Goal: Task Accomplishment & Management: Manage account settings

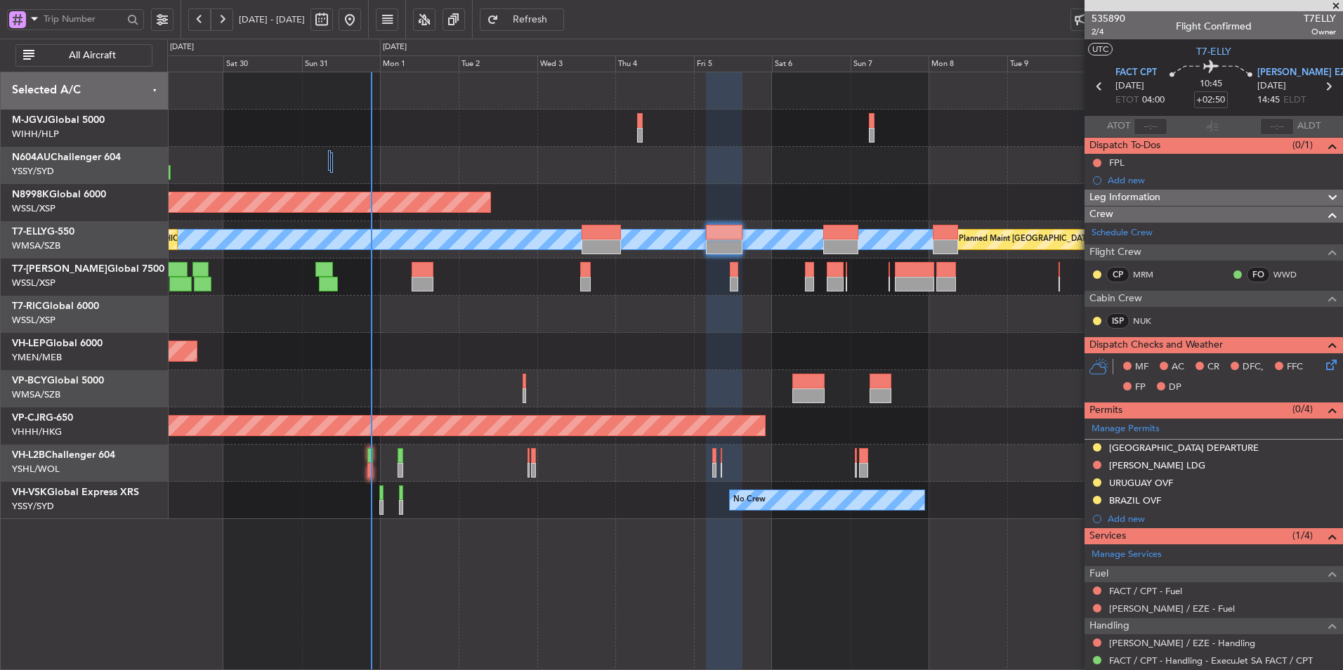
scroll to position [197, 0]
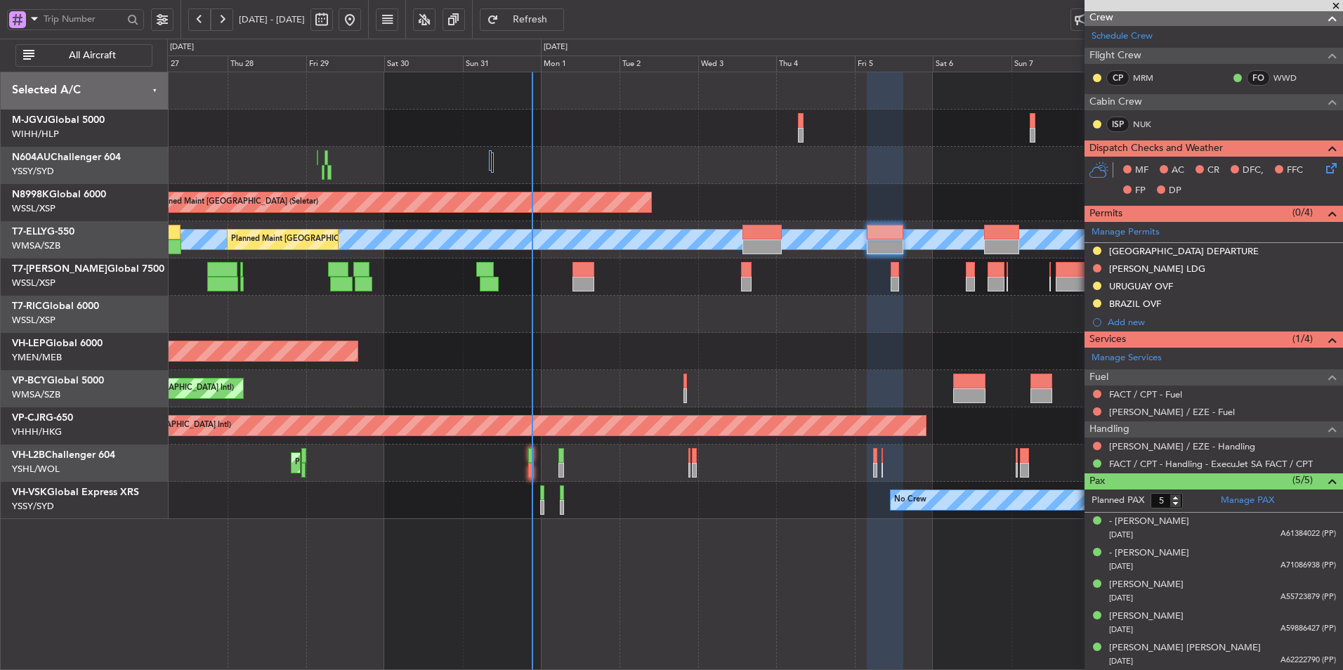
click at [532, 381] on div "Planned Maint [GEOGRAPHIC_DATA] ([GEOGRAPHIC_DATA] Intl) [PERSON_NAME] (Sultan …" at bounding box center [754, 388] width 1175 height 37
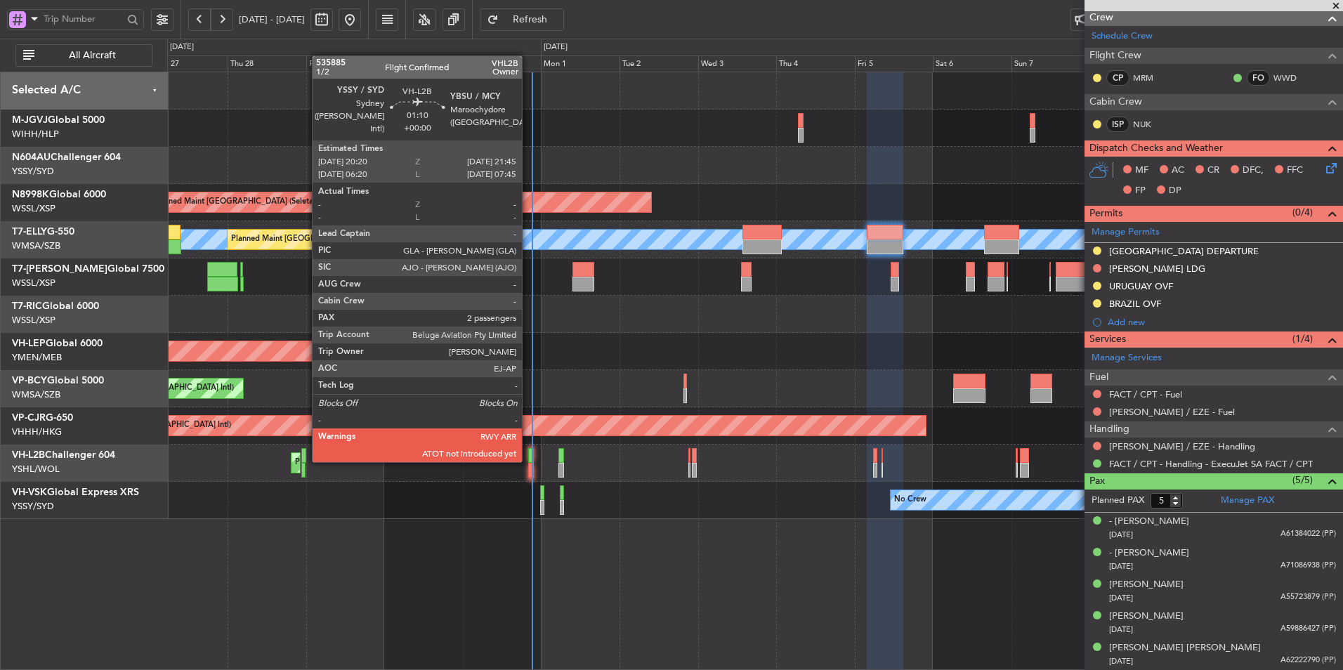
click at [528, 461] on div at bounding box center [530, 455] width 5 height 15
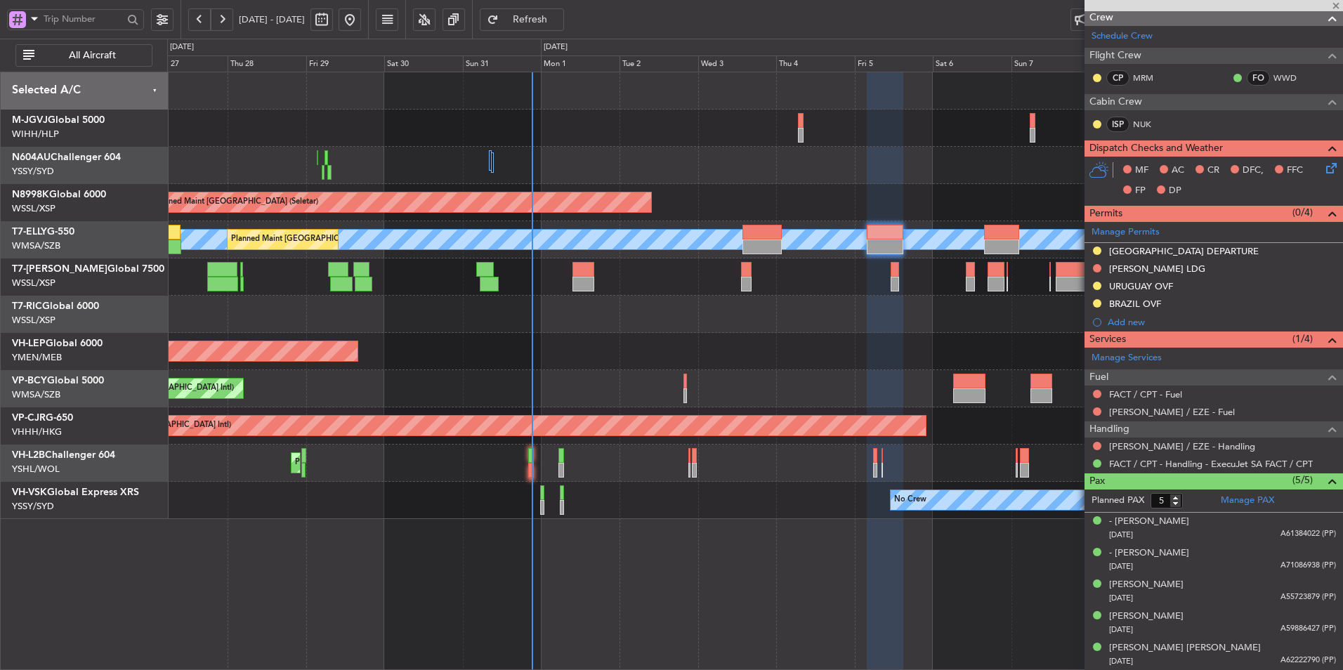
type input "2"
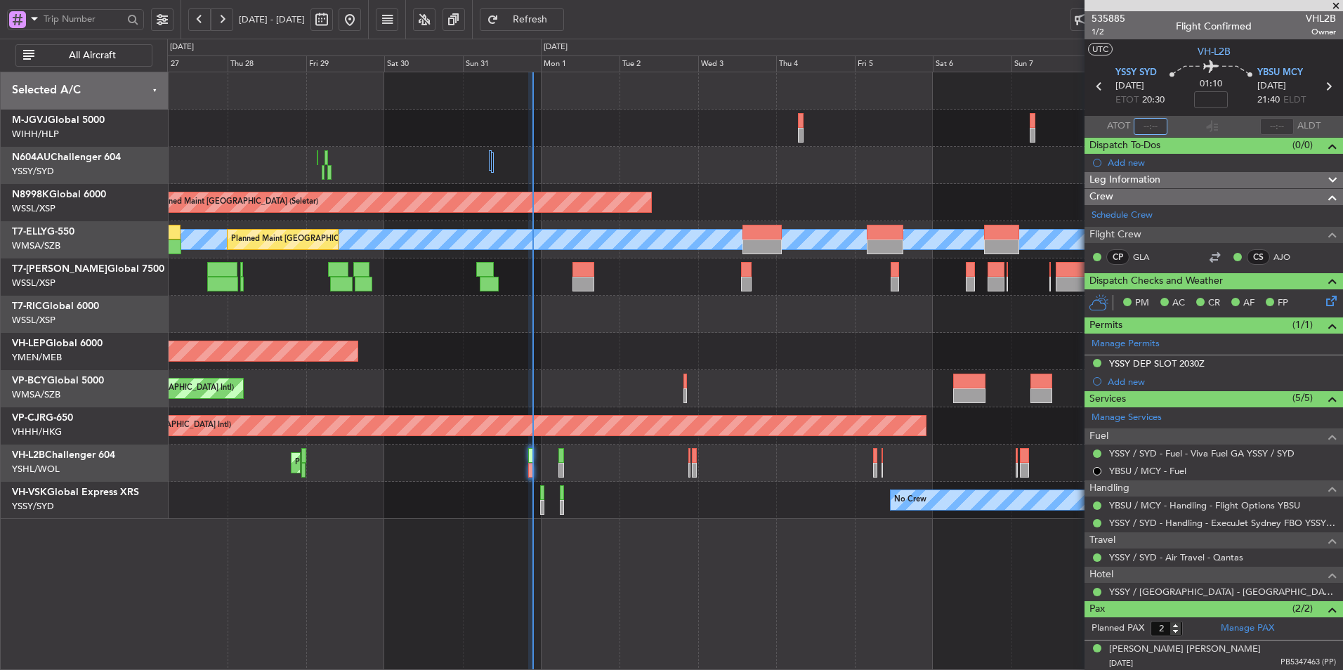
click at [1144, 126] on input "text" at bounding box center [1151, 126] width 34 height 17
type input "20:51"
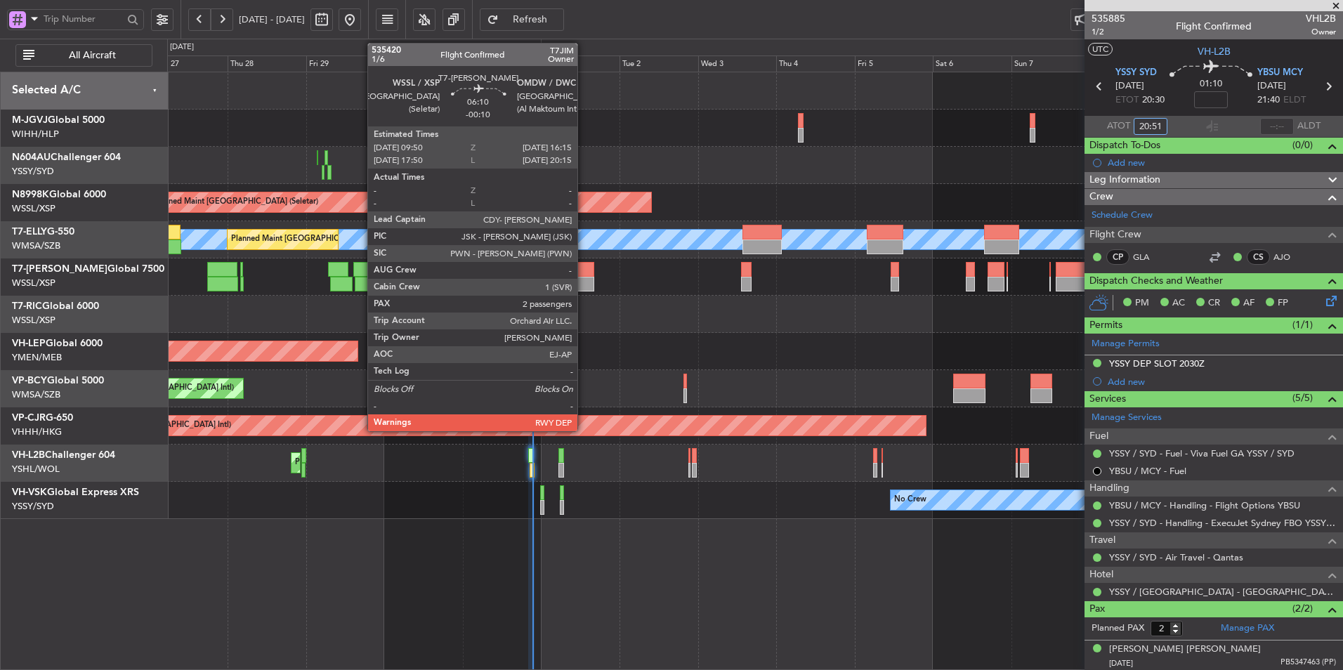
click at [584, 277] on div at bounding box center [583, 284] width 21 height 15
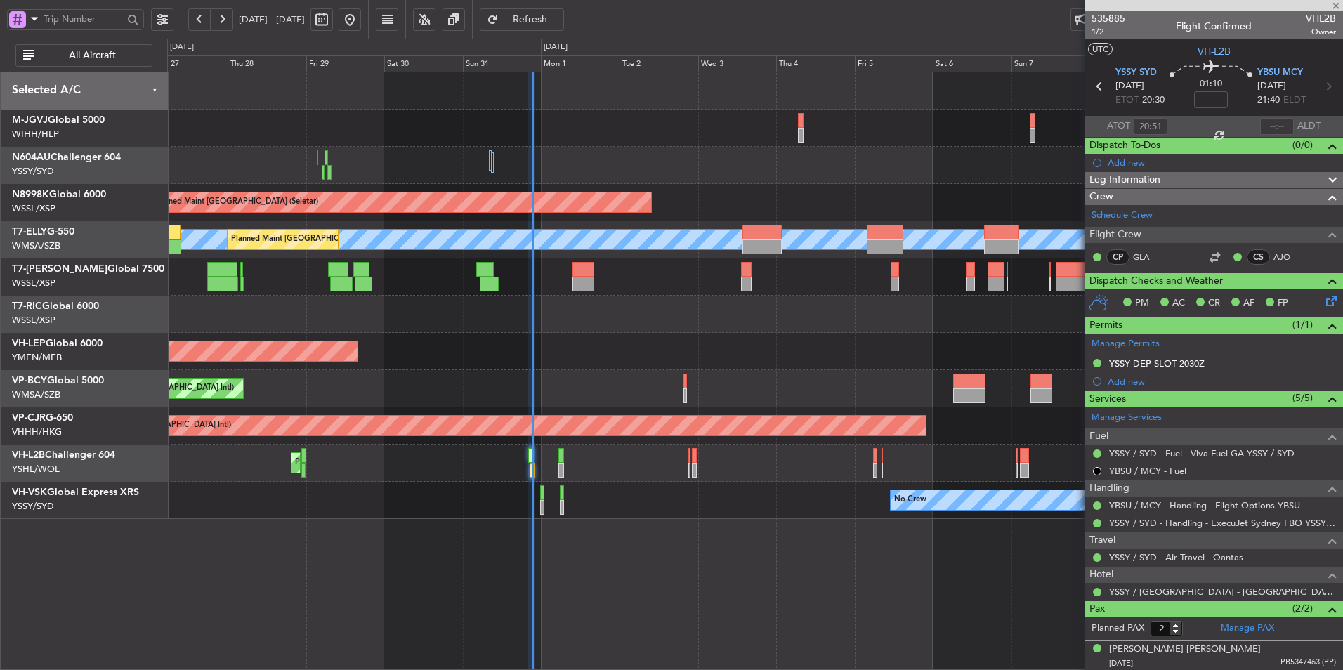
type input "-00:10"
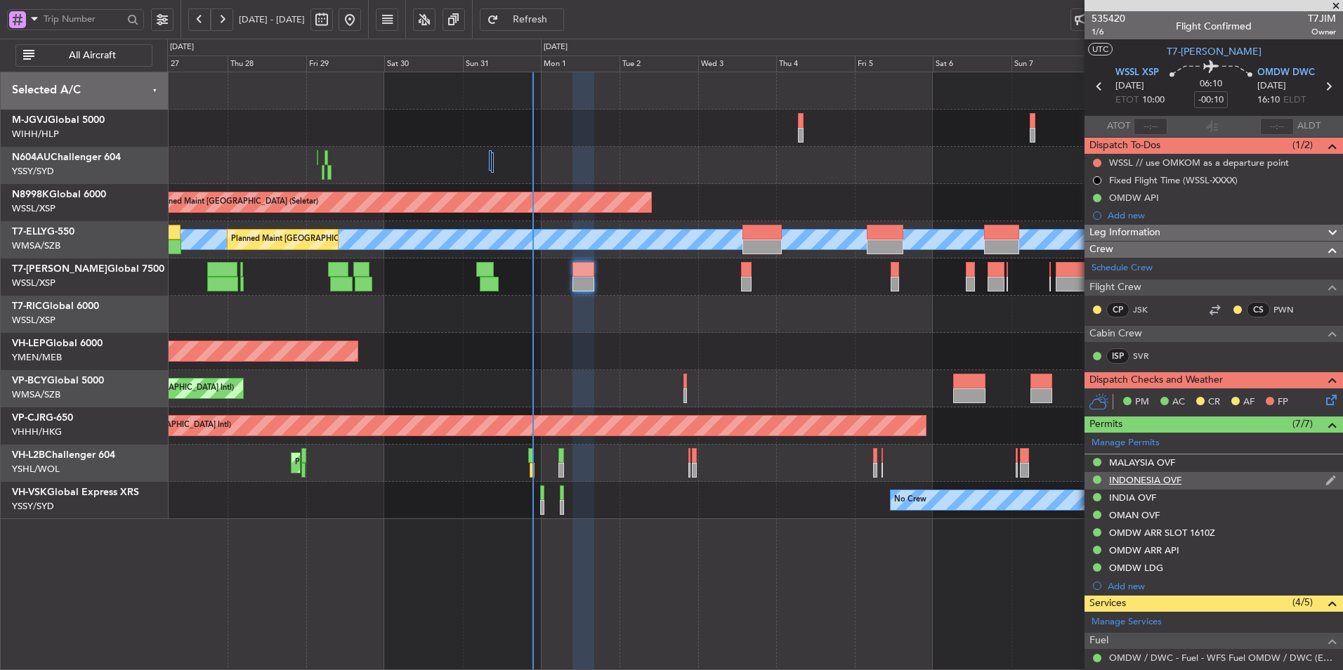
click at [1135, 479] on div "INDONESIA OVF" at bounding box center [1145, 480] width 72 height 12
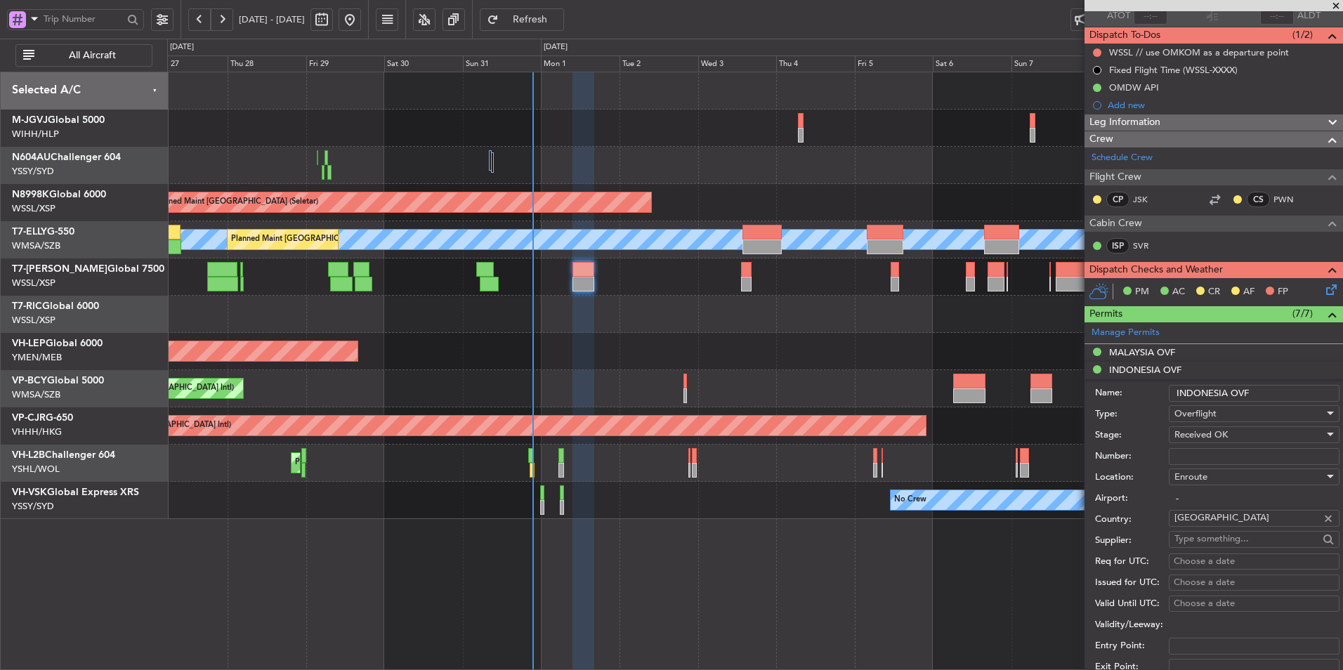
scroll to position [281, 0]
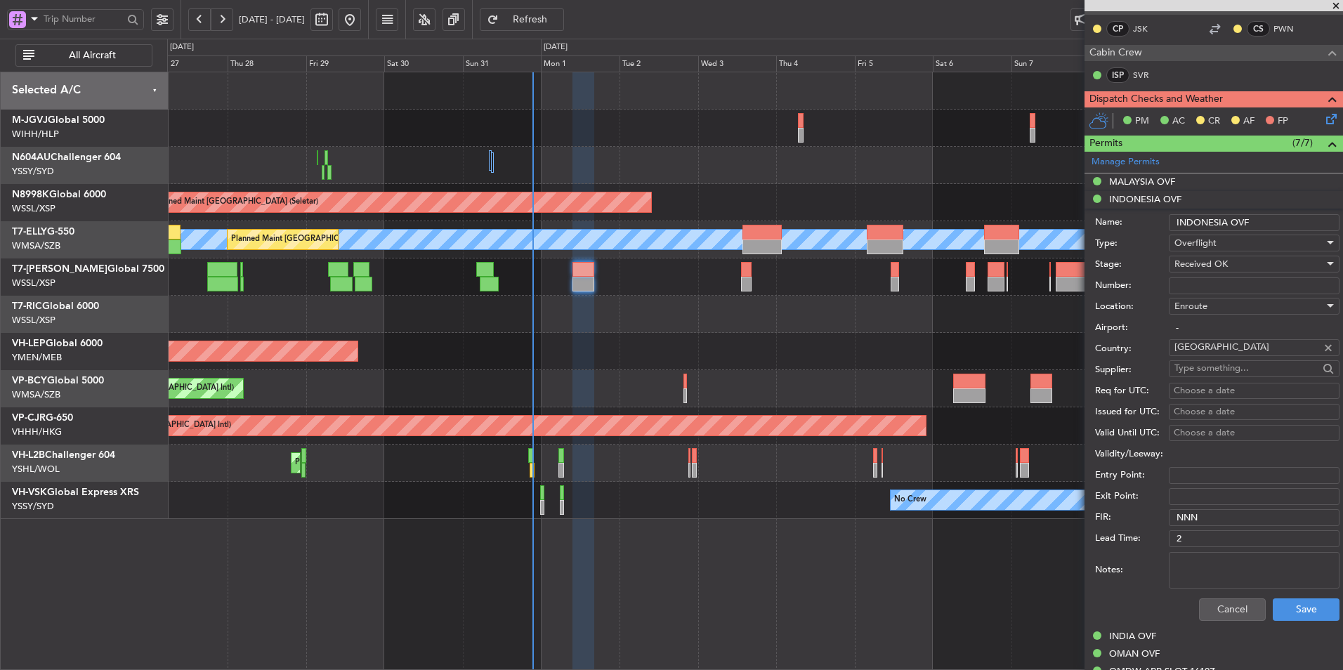
click at [1219, 287] on input "Number:" at bounding box center [1254, 285] width 171 height 17
paste input "SH12862"
type input "SH12862"
click at [1187, 388] on div "Choose a date" at bounding box center [1254, 391] width 161 height 14
select select "9"
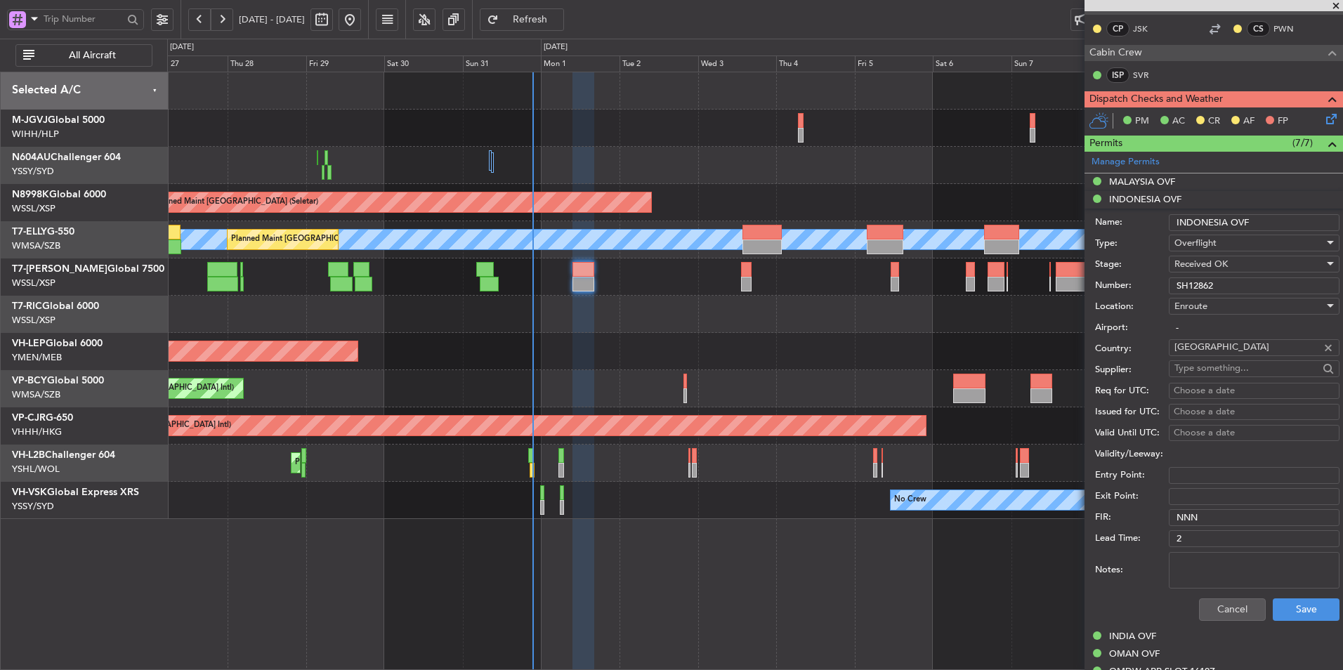
select select "2025"
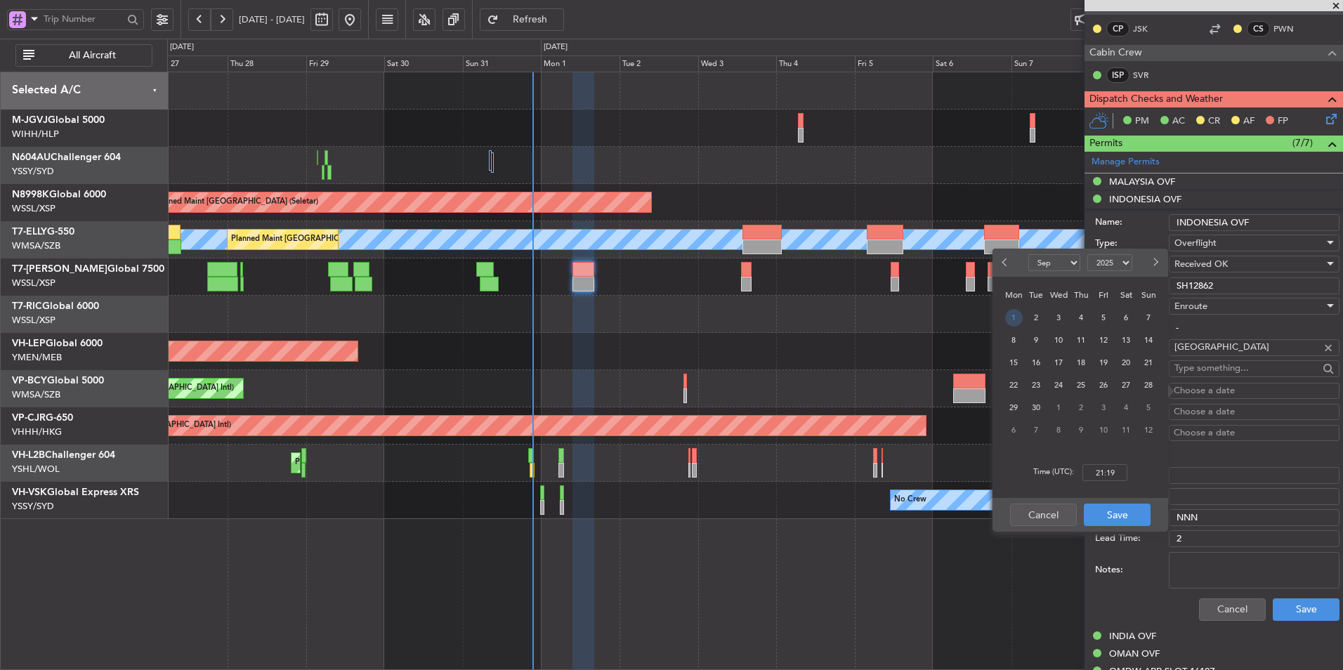
click at [1015, 322] on span "1" at bounding box center [1014, 318] width 18 height 18
click at [1126, 473] on input "00:00" at bounding box center [1105, 472] width 45 height 17
type input "10:00"
click at [1130, 514] on button "Save" at bounding box center [1117, 515] width 67 height 22
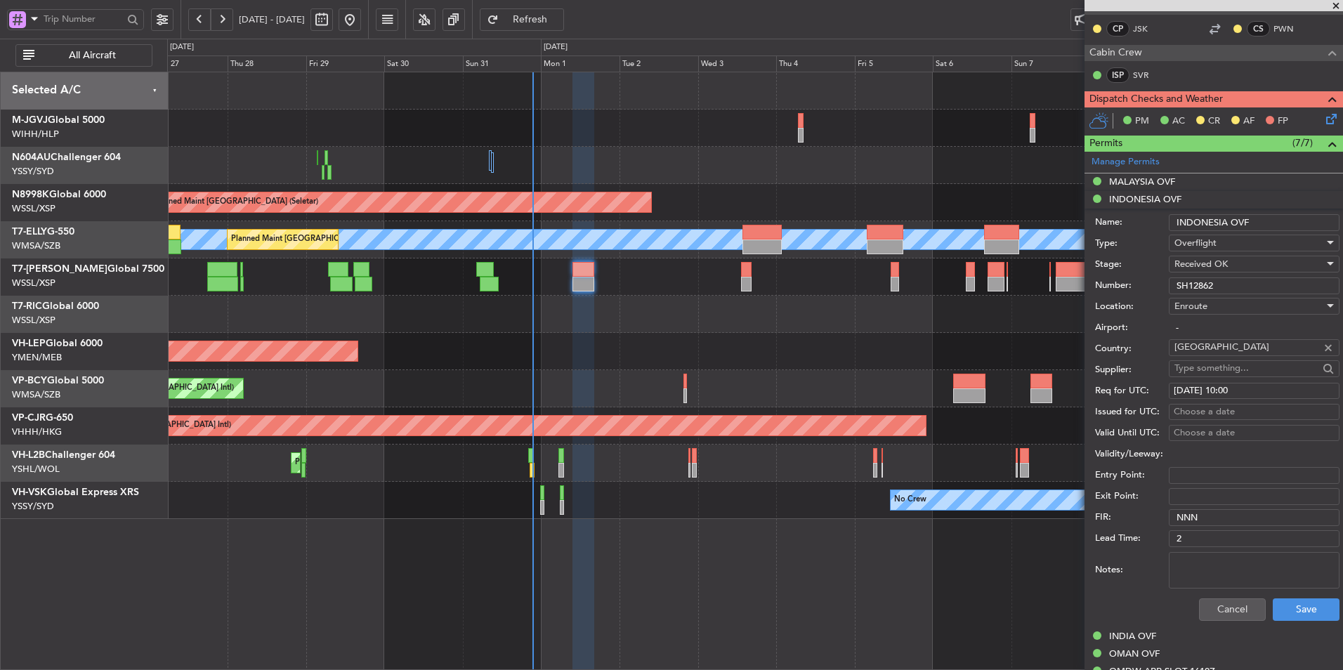
click at [1200, 410] on div "Choose a date" at bounding box center [1254, 412] width 161 height 14
select select "9"
select select "2025"
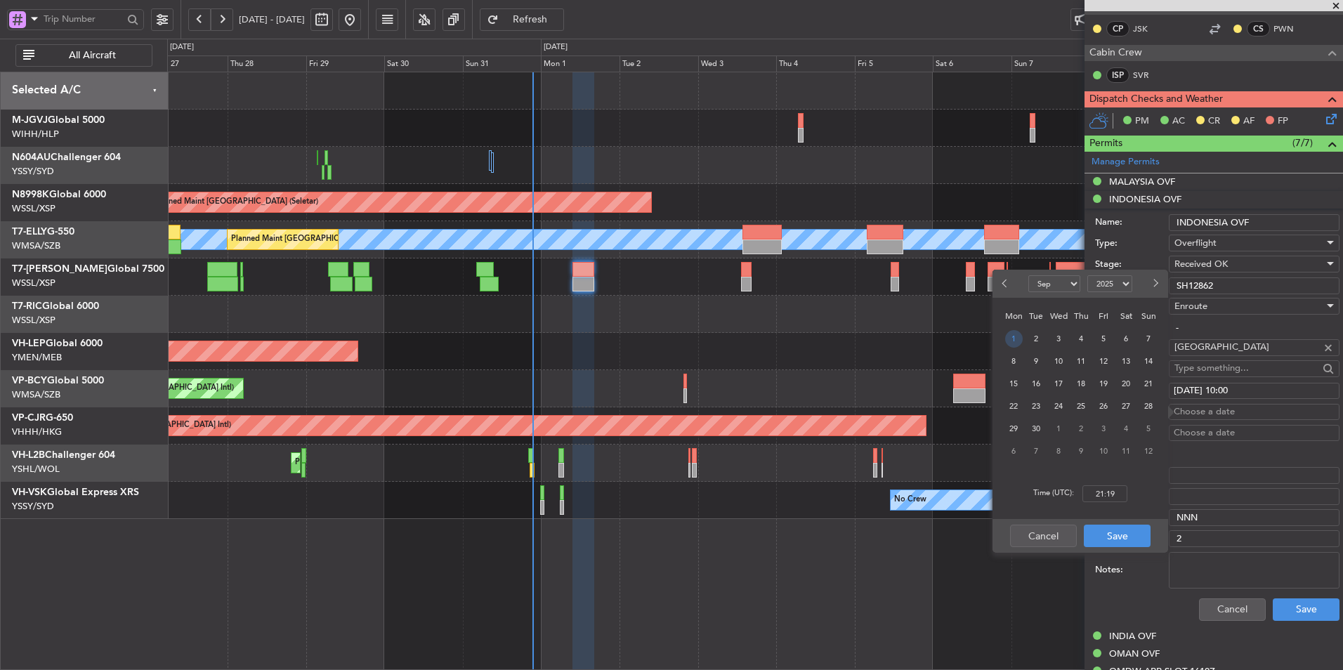
click at [1012, 340] on span "1" at bounding box center [1014, 339] width 18 height 18
click at [1125, 498] on input "00:00" at bounding box center [1105, 493] width 45 height 17
type input "10:00"
click at [1116, 528] on button "Save" at bounding box center [1117, 536] width 67 height 22
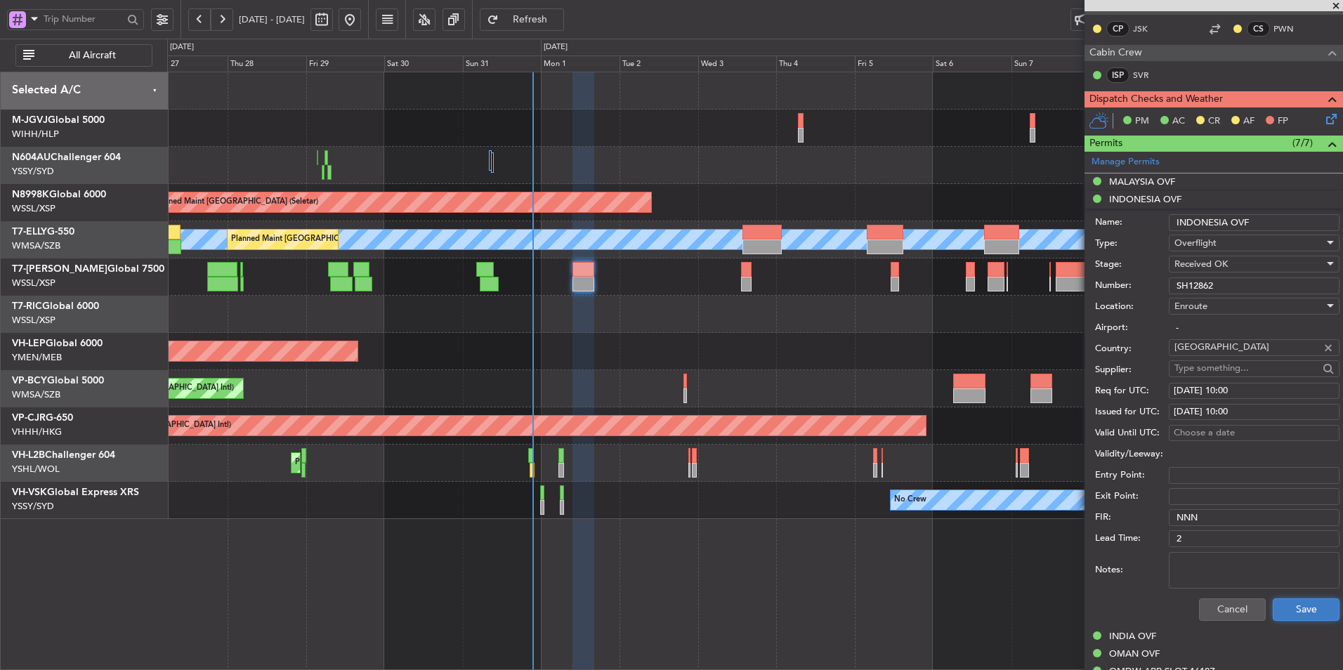
click at [1317, 609] on button "Save" at bounding box center [1306, 610] width 67 height 22
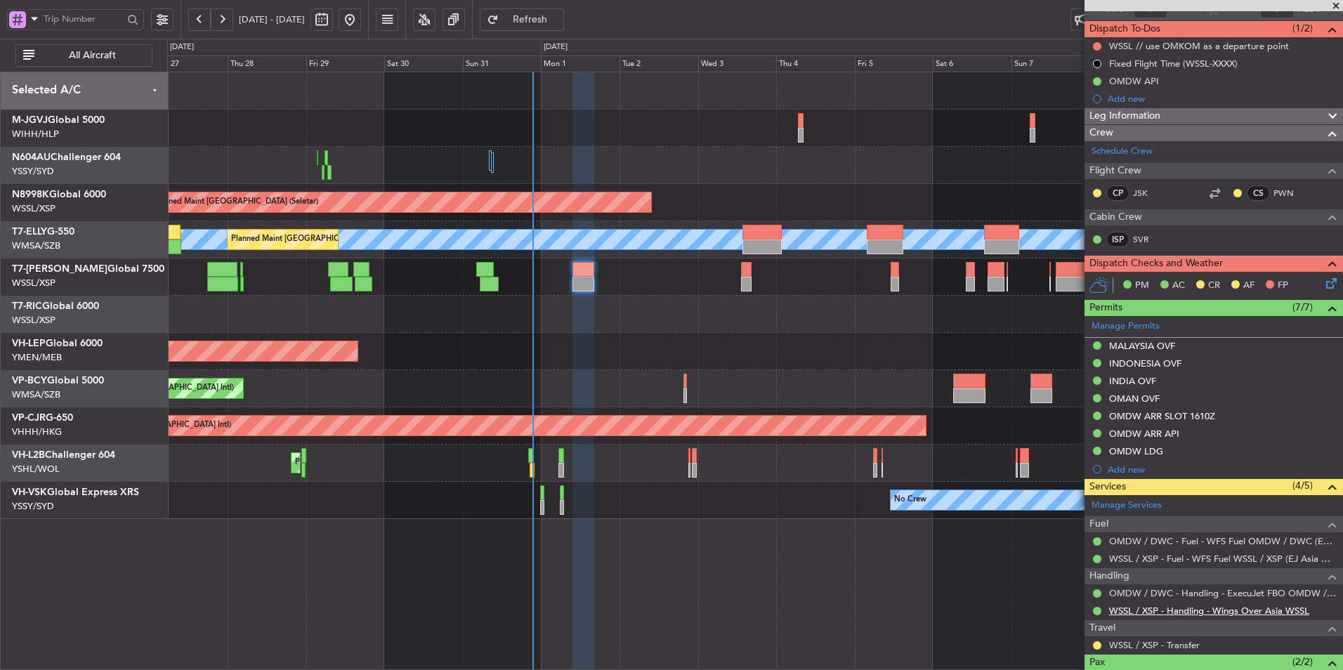
scroll to position [237, 0]
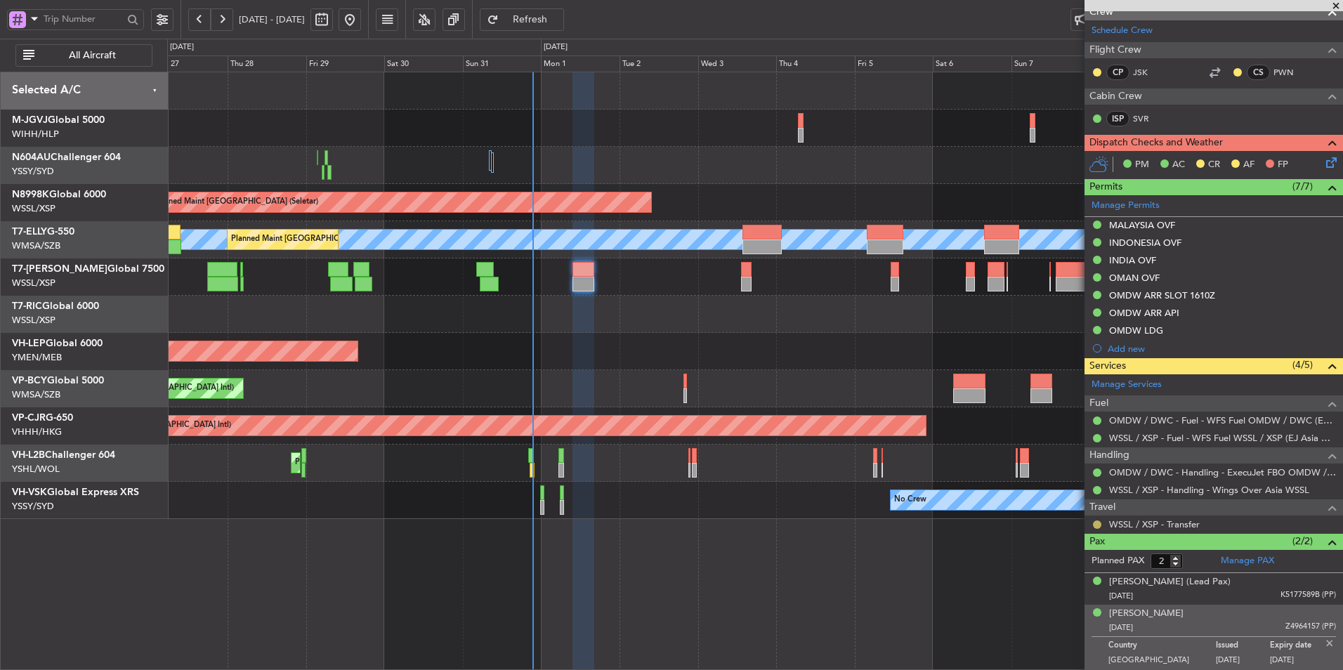
click at [1101, 525] on button at bounding box center [1097, 525] width 8 height 8
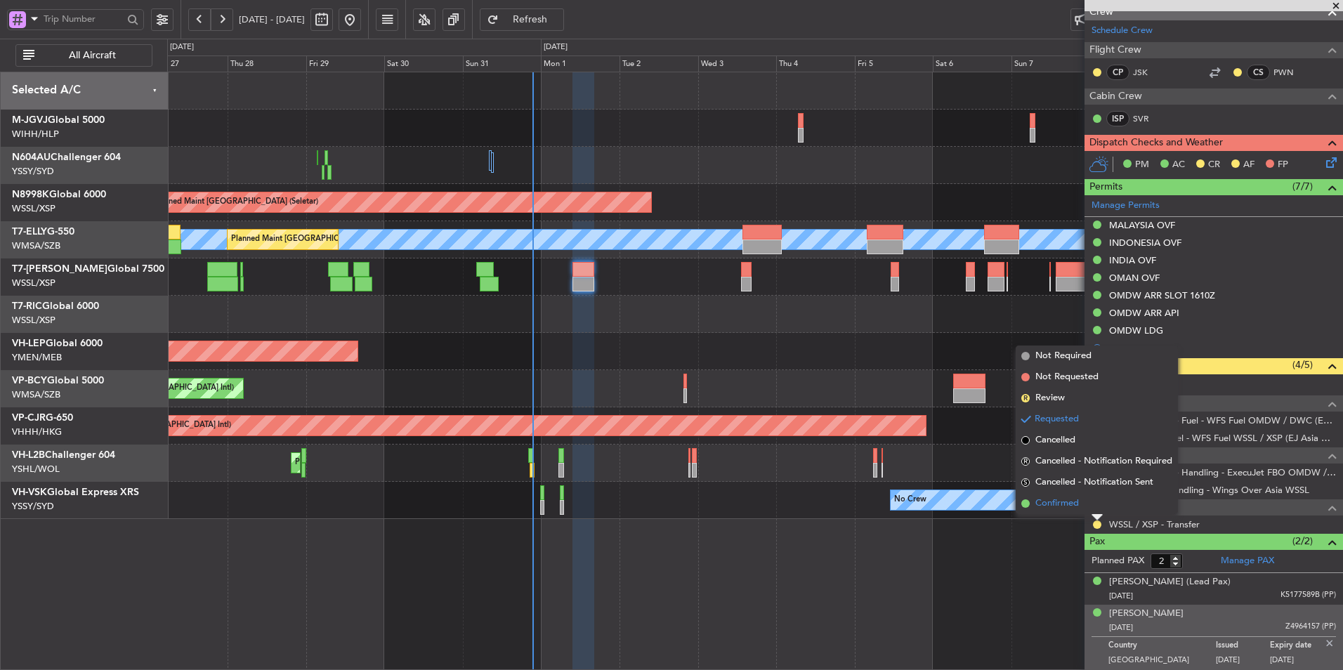
click at [1071, 506] on span "Confirmed" at bounding box center [1057, 504] width 44 height 14
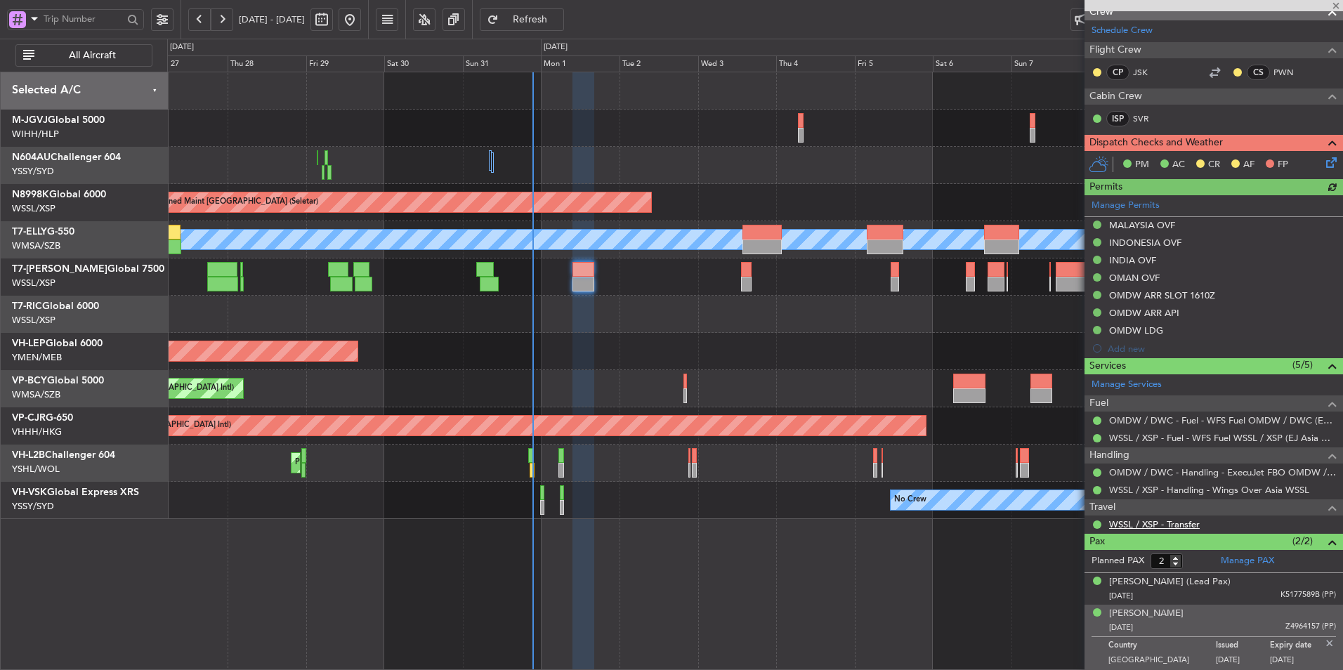
click at [1170, 526] on link "WSSL / XSP - Transfer" at bounding box center [1154, 524] width 91 height 12
click at [622, 343] on div "Unplanned Maint Wichita (Wichita Mid-continent)" at bounding box center [754, 351] width 1175 height 37
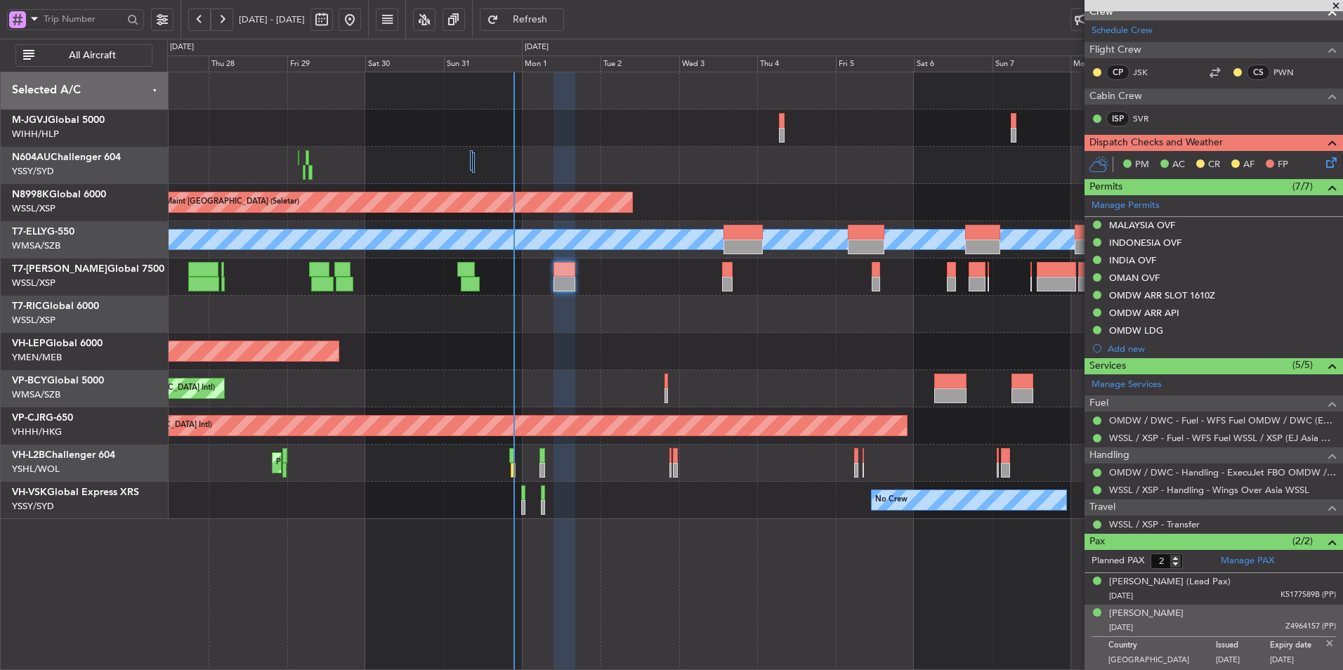
click at [671, 521] on div "Planned Maint [GEOGRAPHIC_DATA] (Halim Intl) Planned Maint [GEOGRAPHIC_DATA] (S…" at bounding box center [755, 371] width 1176 height 599
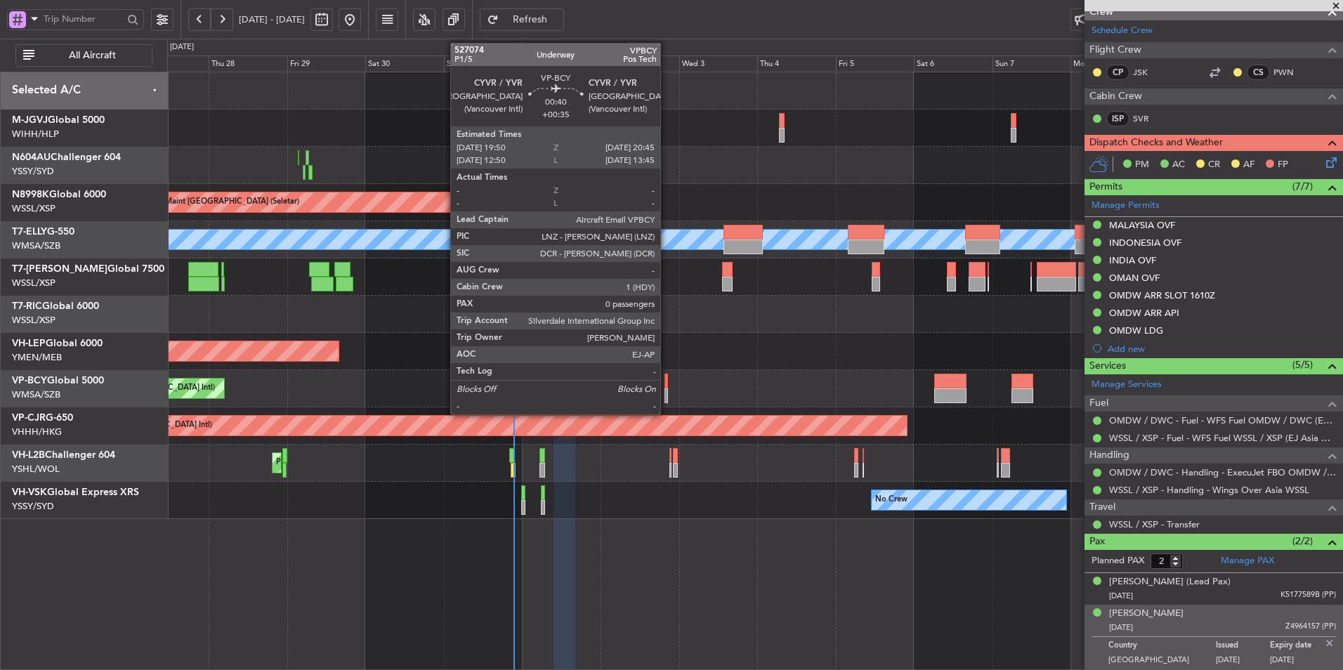
click at [667, 381] on div at bounding box center [667, 381] width 4 height 15
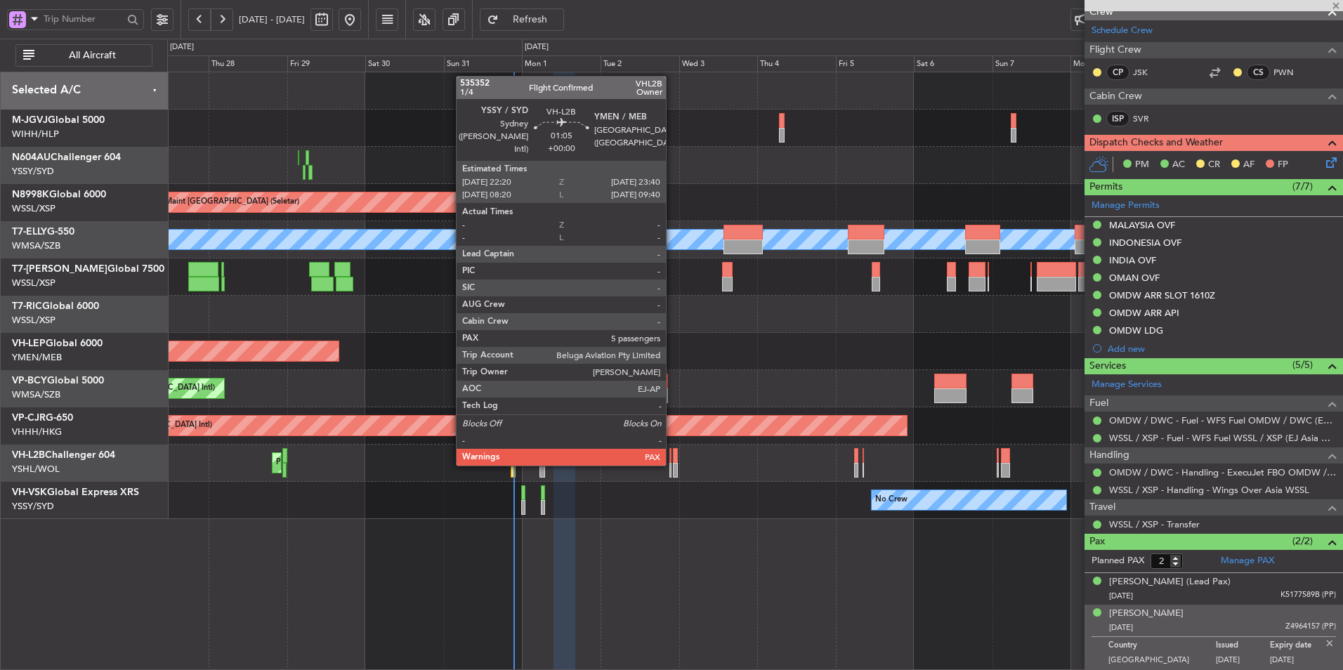
type input "+00:35"
type input "0"
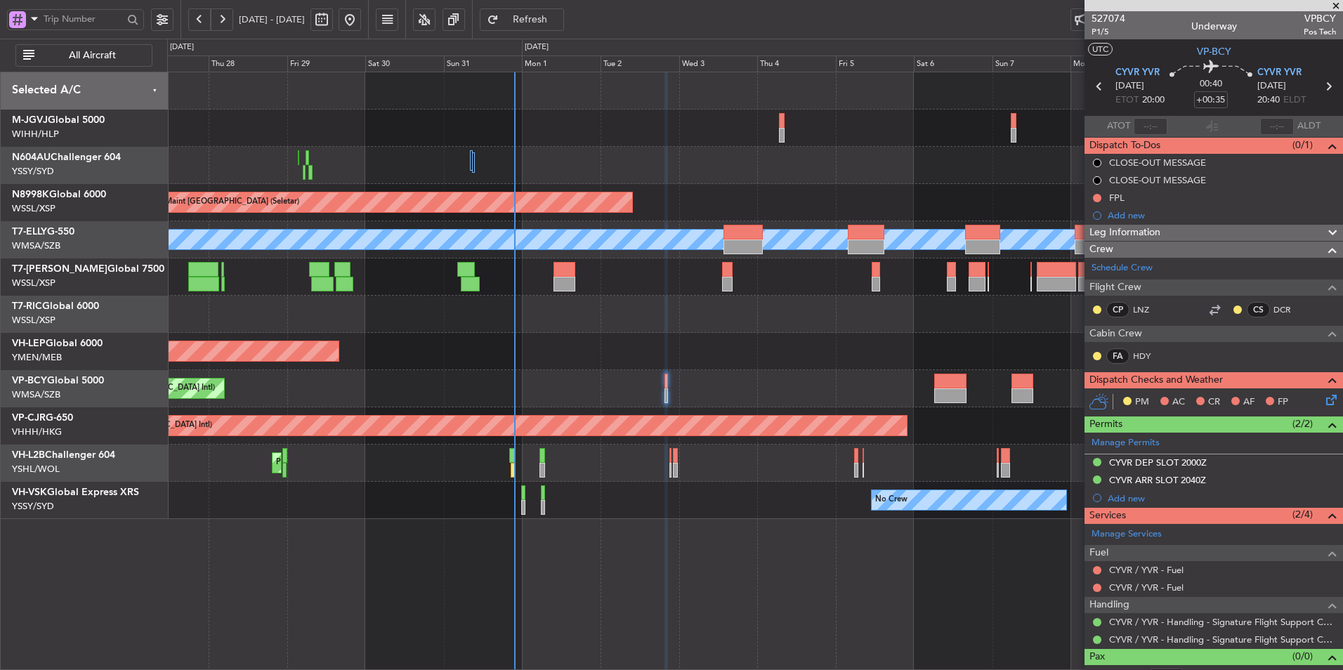
click at [497, 334] on div "Planned Maint [GEOGRAPHIC_DATA] (Halim Intl) Planned Maint [GEOGRAPHIC_DATA] (S…" at bounding box center [754, 295] width 1175 height 447
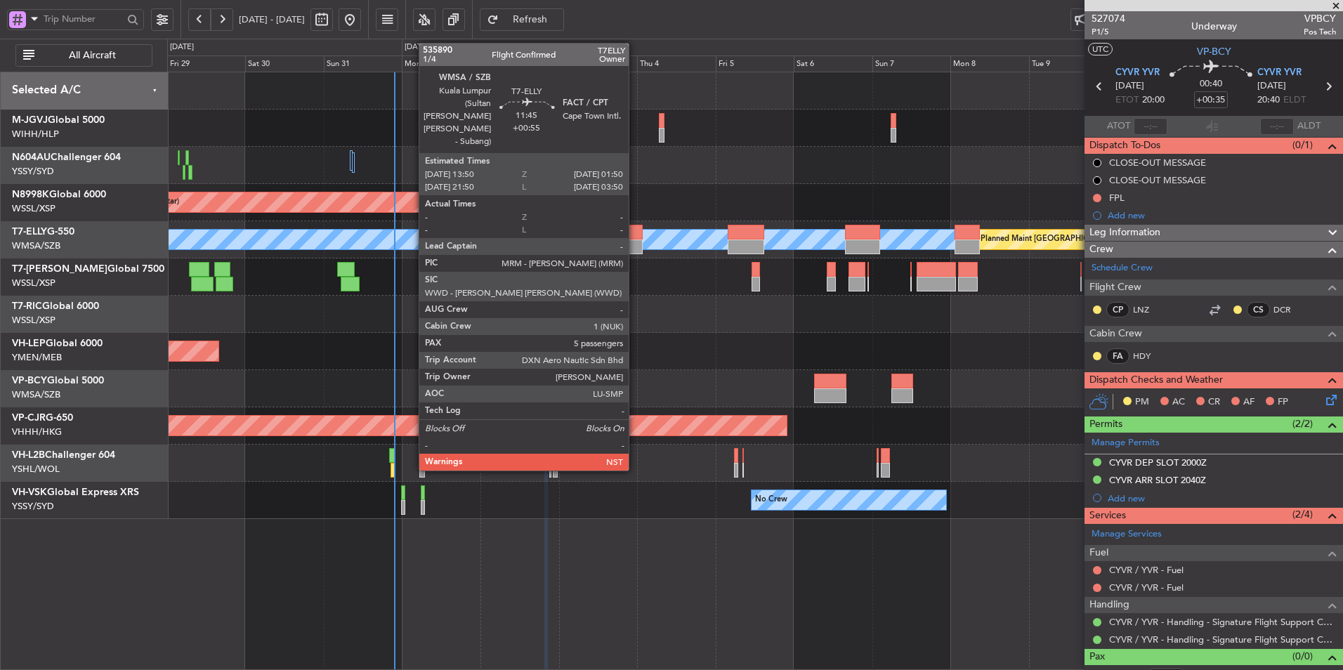
click at [635, 241] on div at bounding box center [622, 247] width 39 height 15
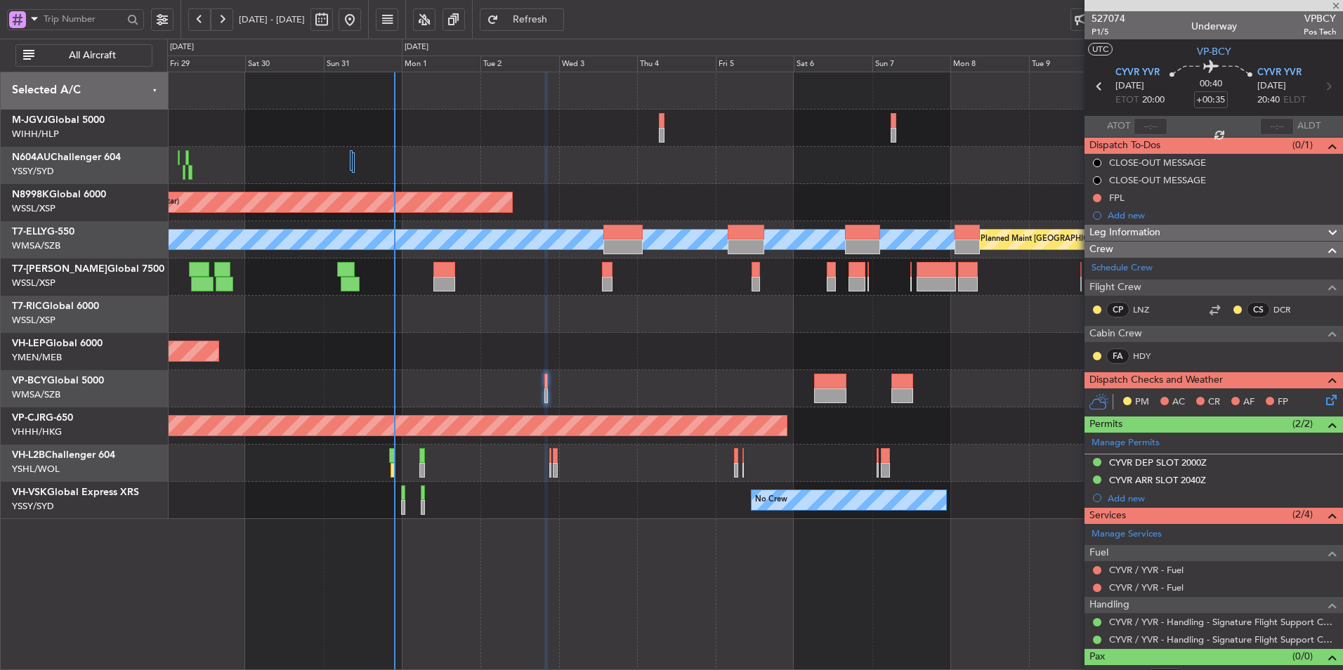
click at [598, 345] on div "Unplanned Maint Wichita (Wichita Mid-continent)" at bounding box center [754, 351] width 1175 height 37
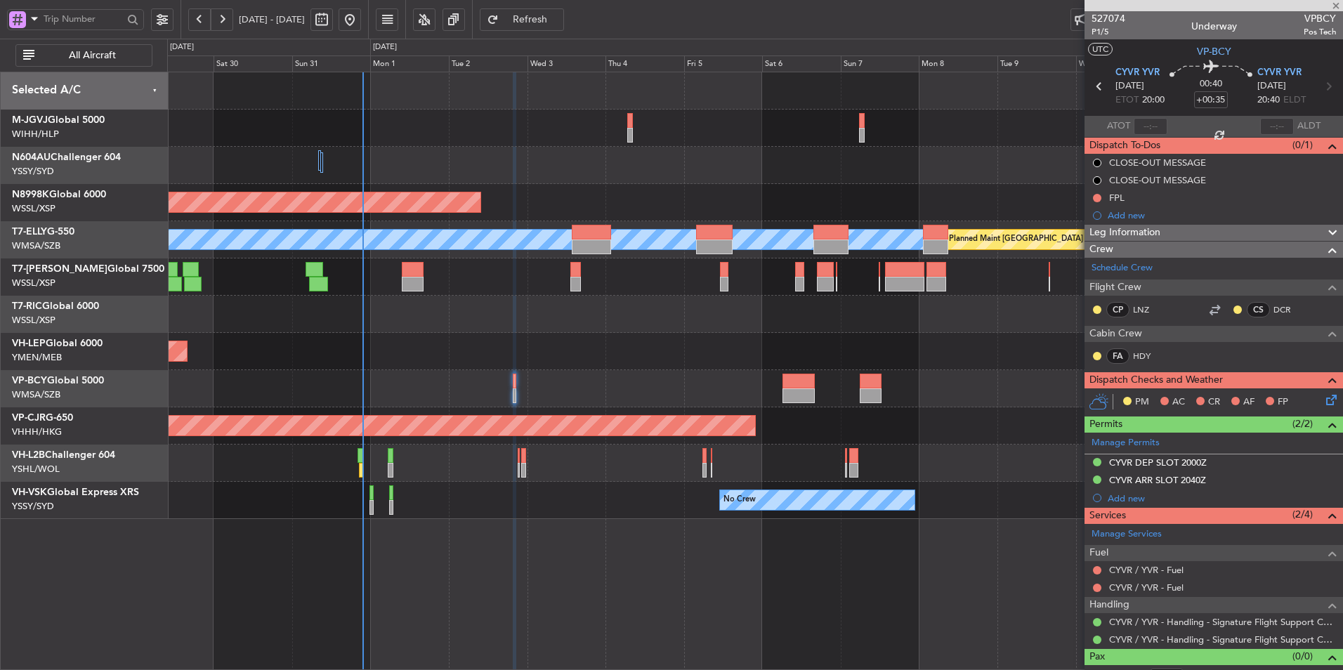
type input "+00:55"
type input "5"
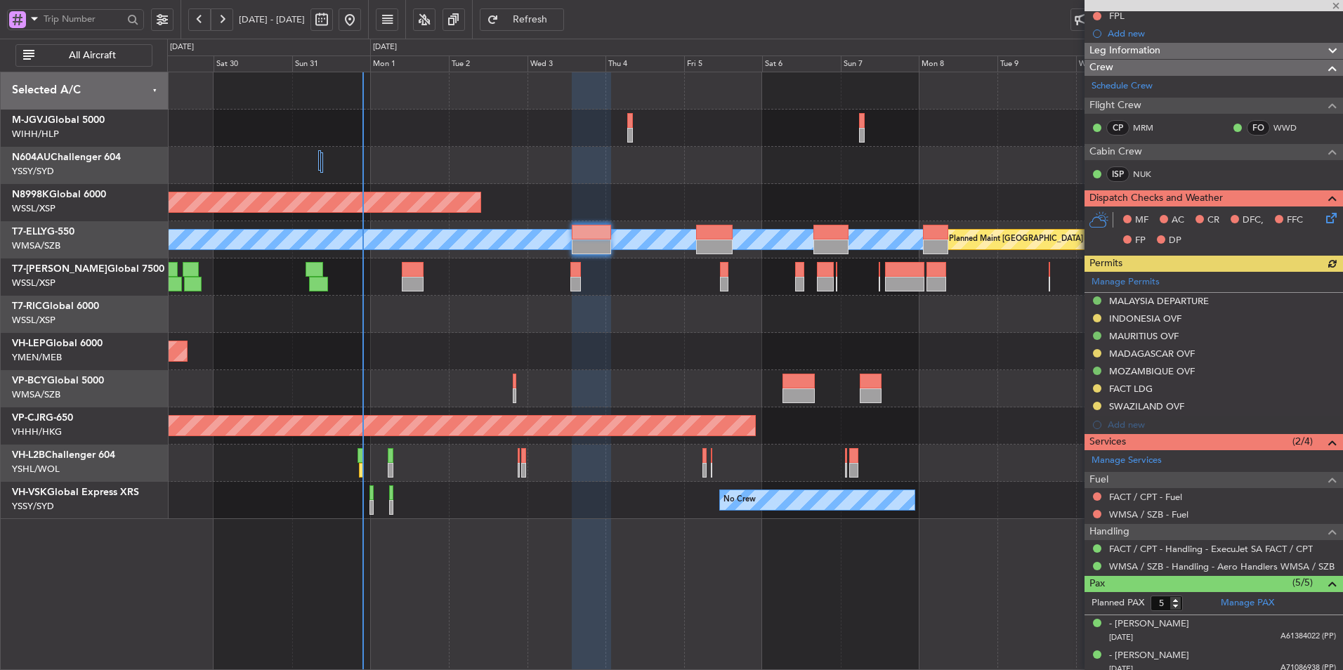
scroll to position [267, 0]
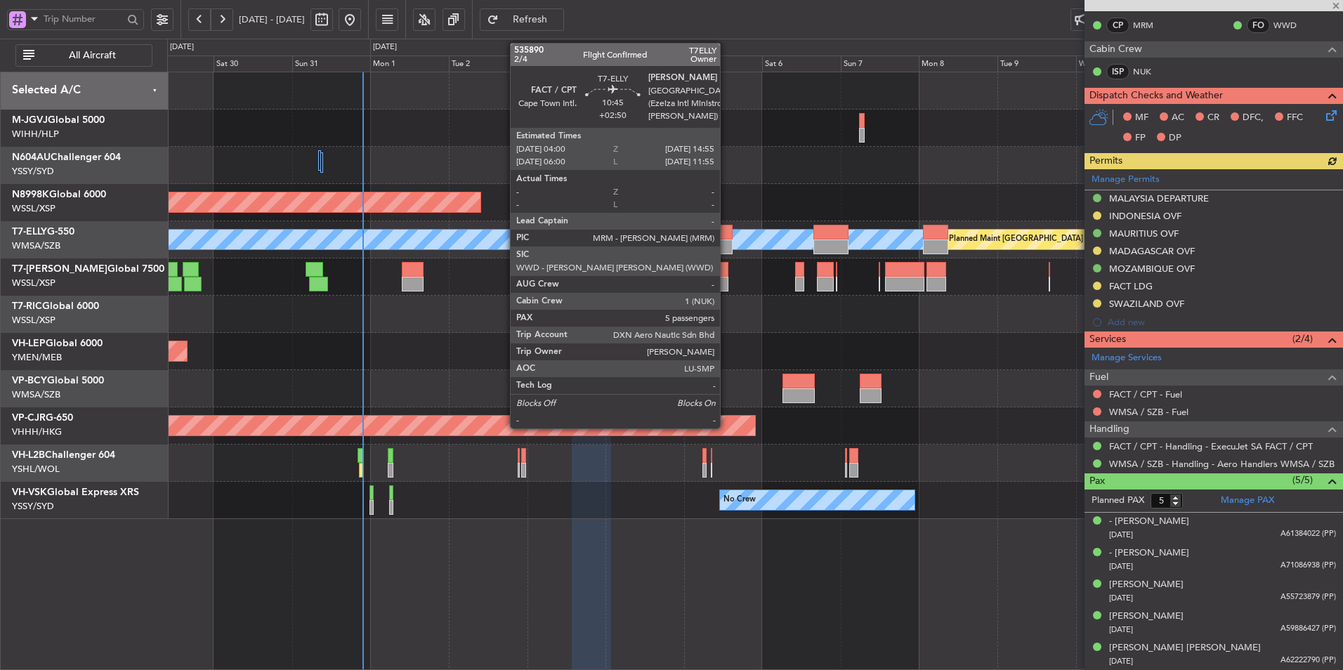
click at [724, 240] on div at bounding box center [714, 247] width 36 height 15
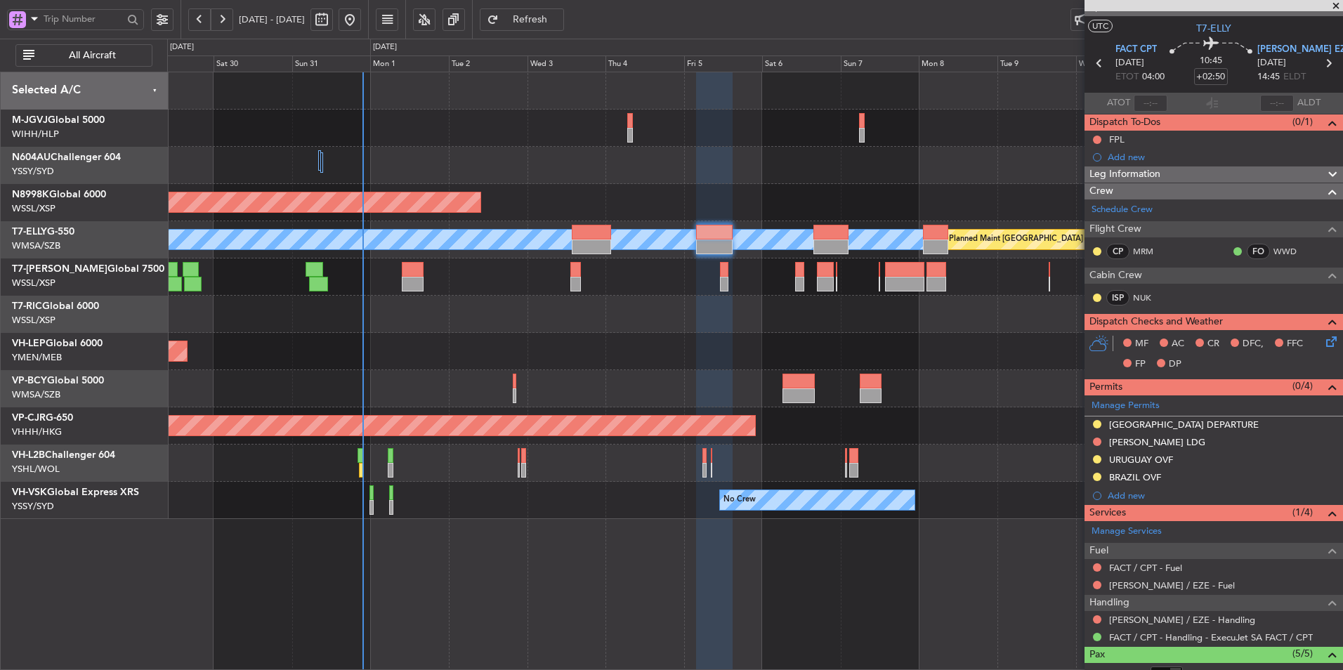
scroll to position [0, 0]
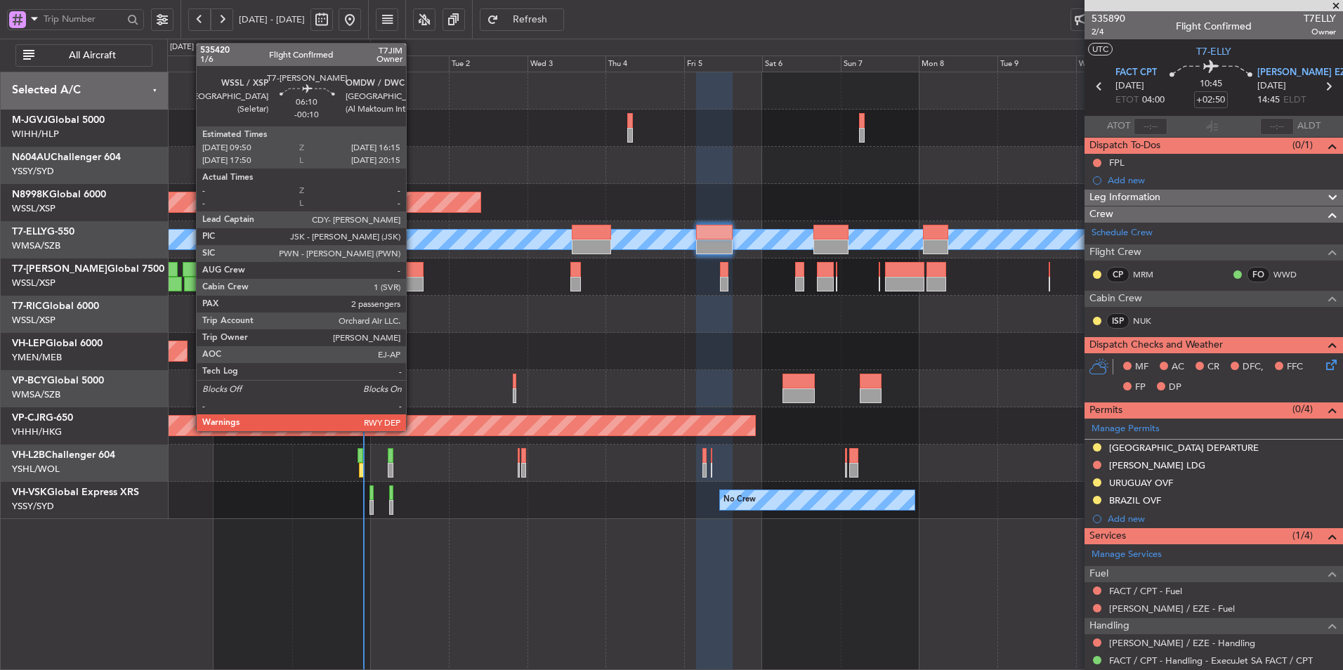
click at [413, 273] on div at bounding box center [412, 269] width 21 height 15
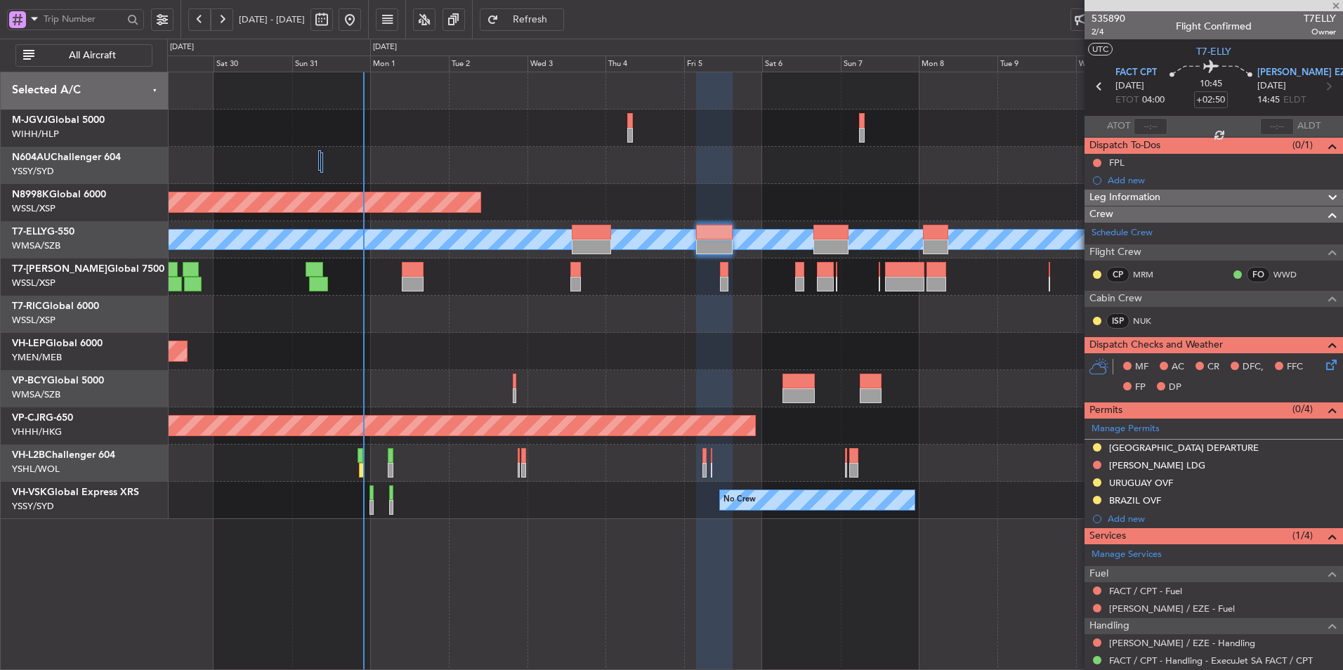
type input "-00:10"
type input "2"
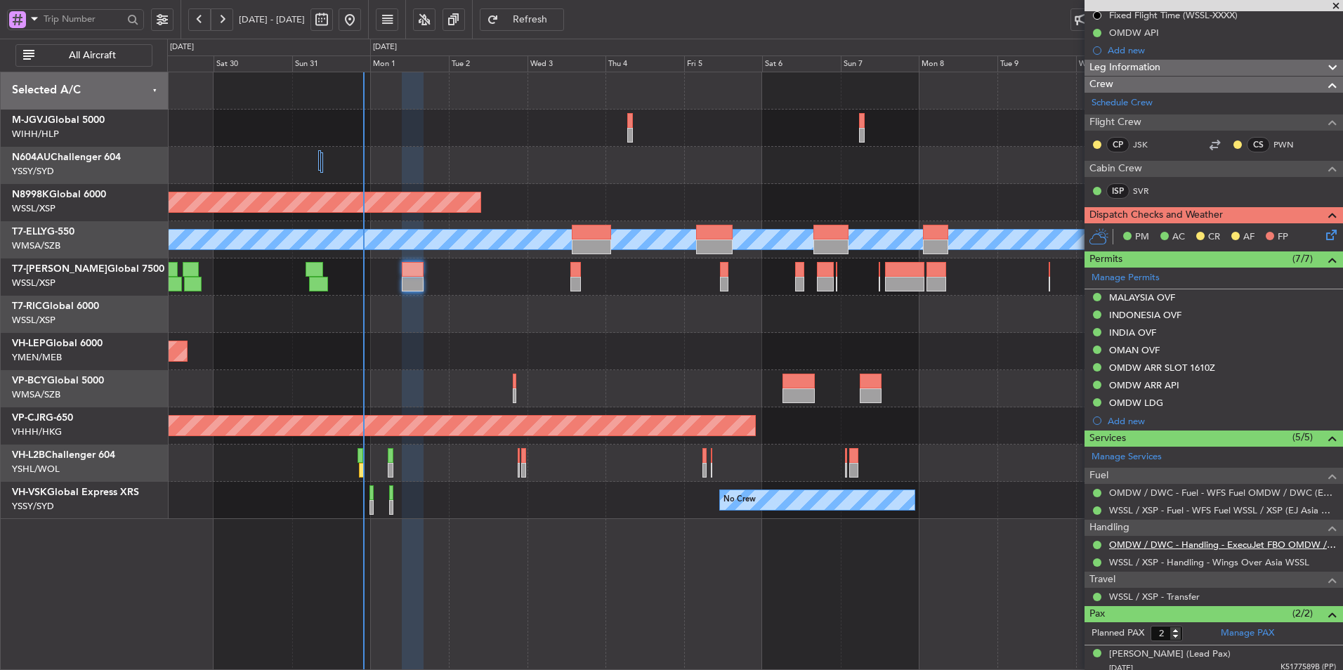
scroll to position [237, 0]
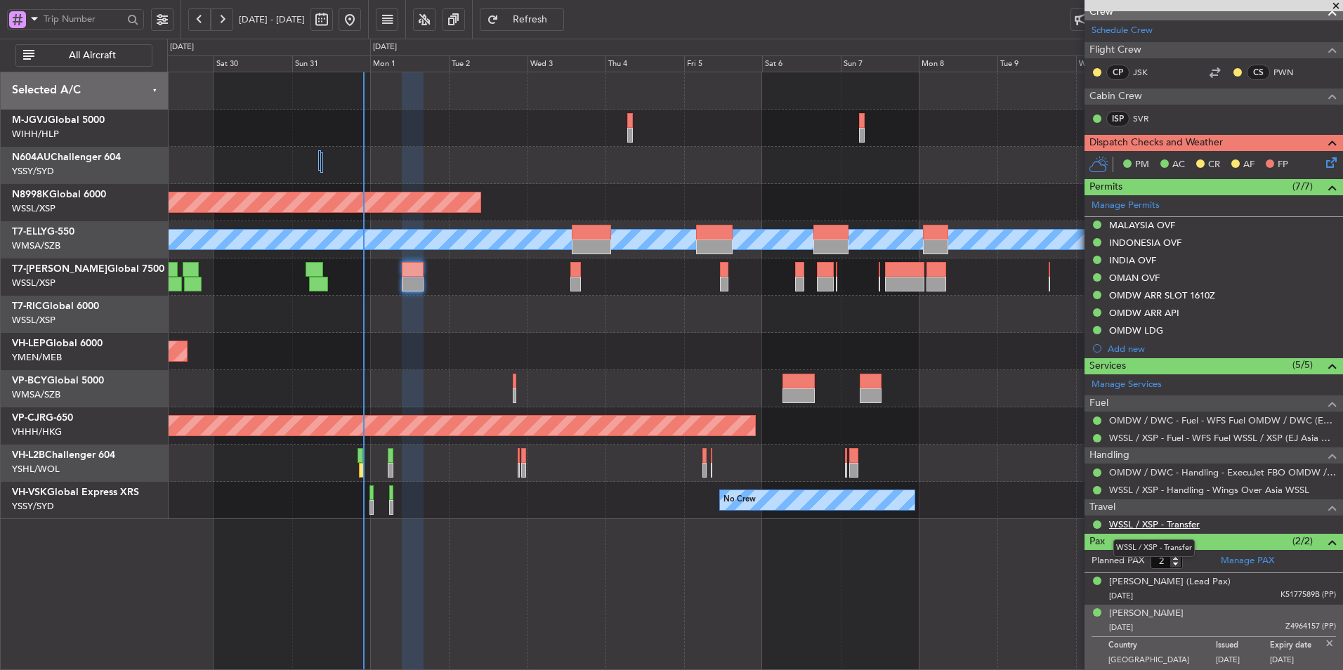
click at [1167, 527] on link "WSSL / XSP - Transfer" at bounding box center [1154, 524] width 91 height 12
click at [509, 349] on div "Unplanned Maint Wichita (Wichita Mid-continent)" at bounding box center [754, 351] width 1175 height 37
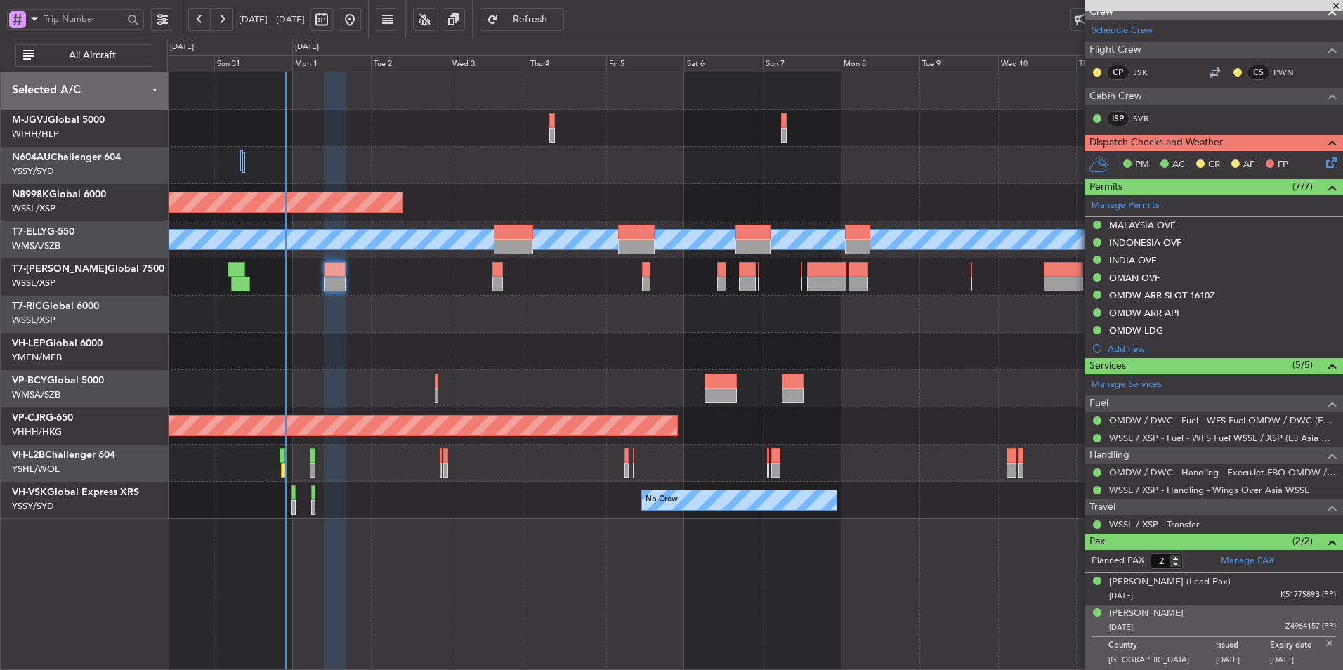
click at [471, 341] on div "Unplanned Maint Wichita (Wichita Mid-continent)" at bounding box center [754, 351] width 1175 height 37
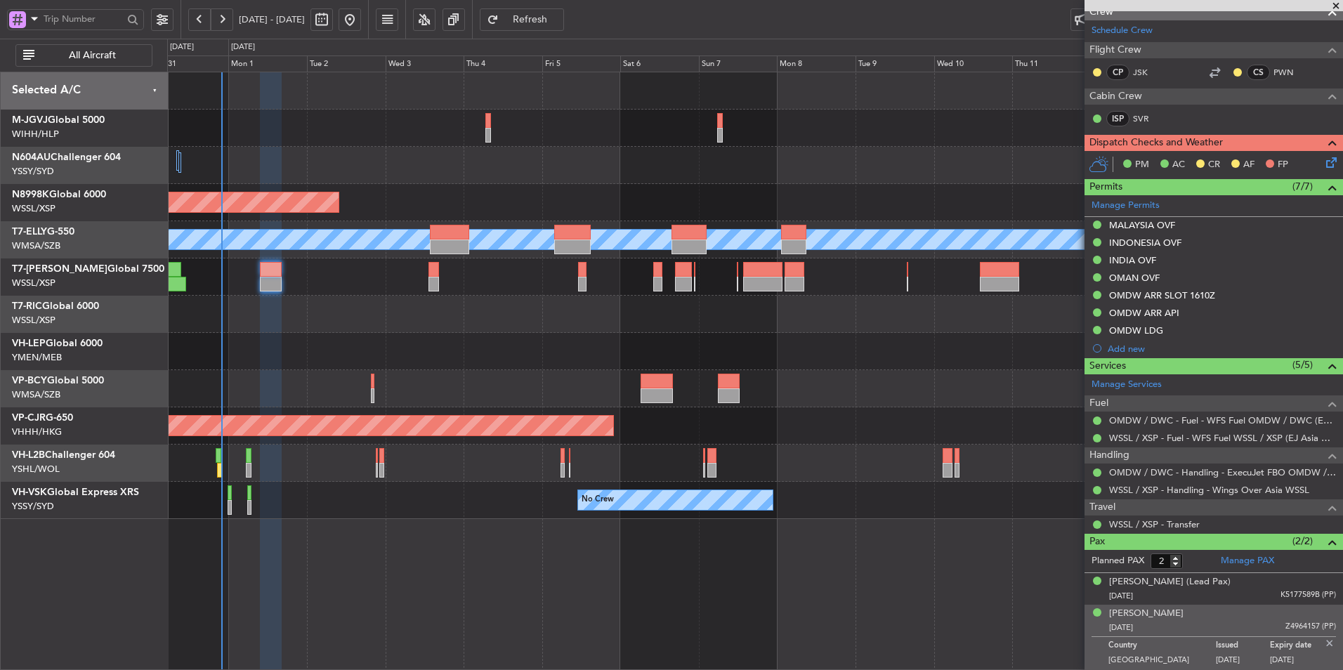
click at [604, 325] on div "Planned Maint [GEOGRAPHIC_DATA] (Seletar) Planned Maint [GEOGRAPHIC_DATA] ([GEO…" at bounding box center [754, 295] width 1175 height 447
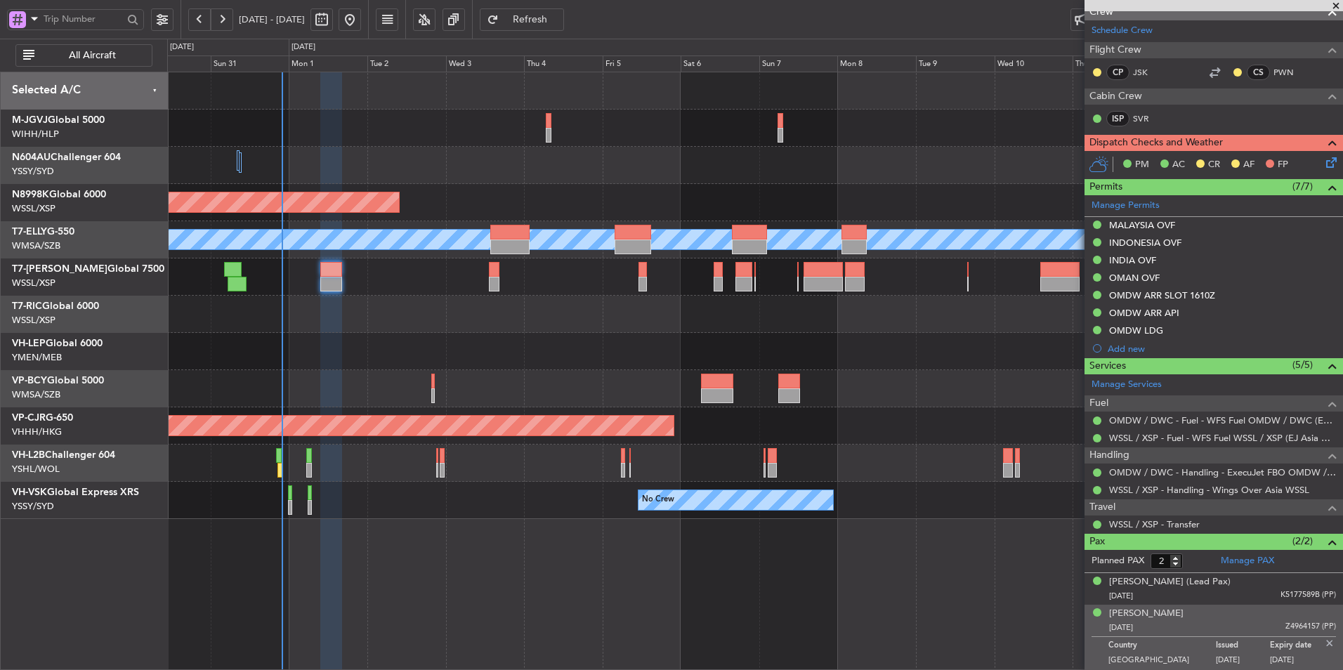
click at [553, 356] on div "Unplanned Maint Wichita (Wichita Mid-continent)" at bounding box center [754, 351] width 1175 height 37
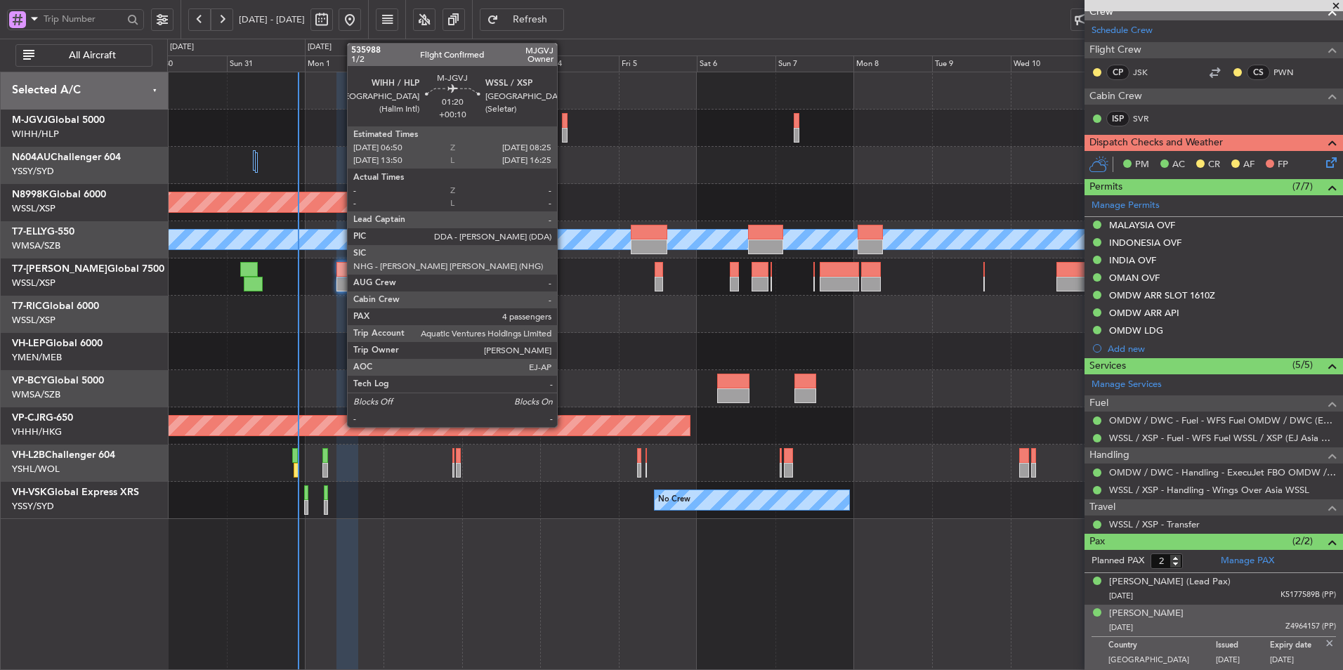
click at [563, 126] on div at bounding box center [565, 120] width 6 height 15
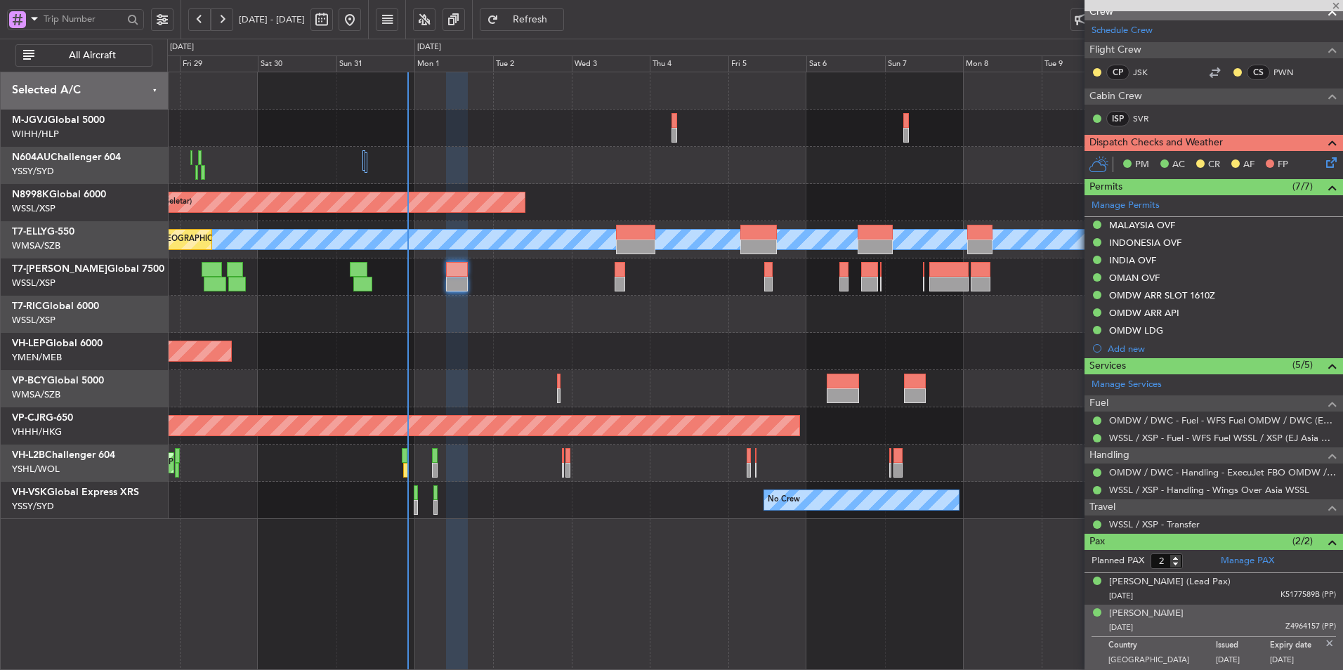
click at [739, 344] on div "Unplanned Maint Wichita (Wichita Mid-continent)" at bounding box center [754, 351] width 1175 height 37
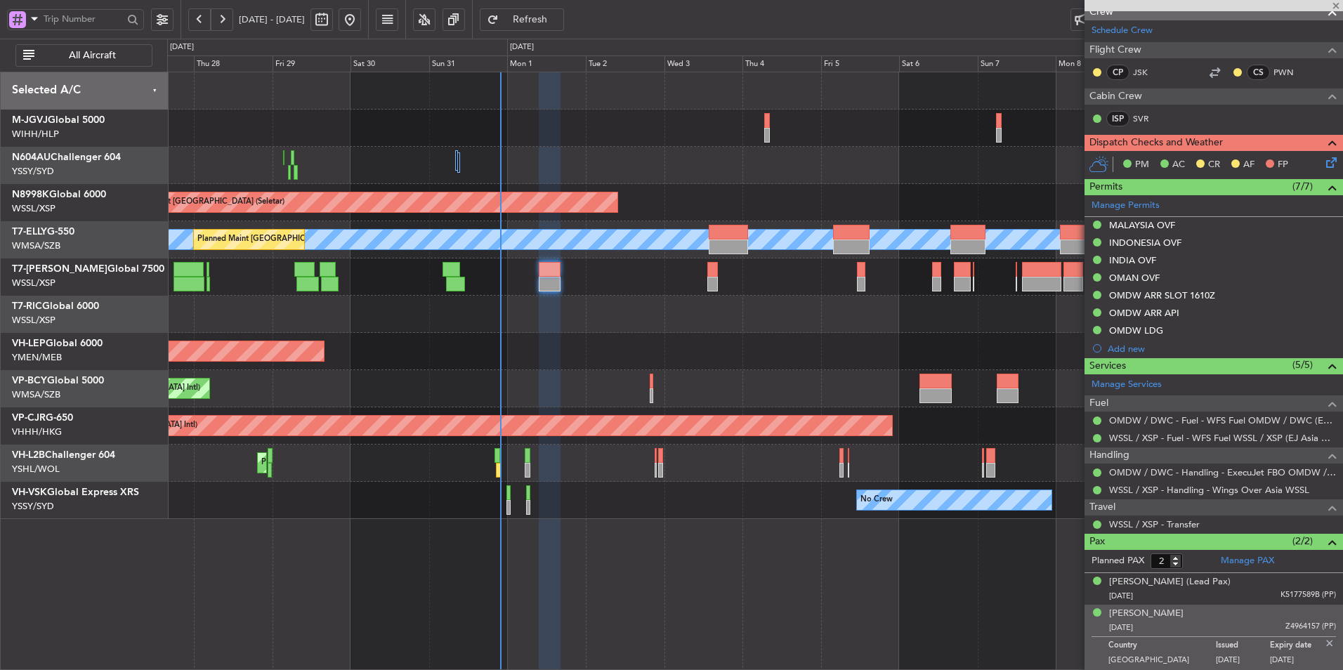
type input "+00:10"
type input "4"
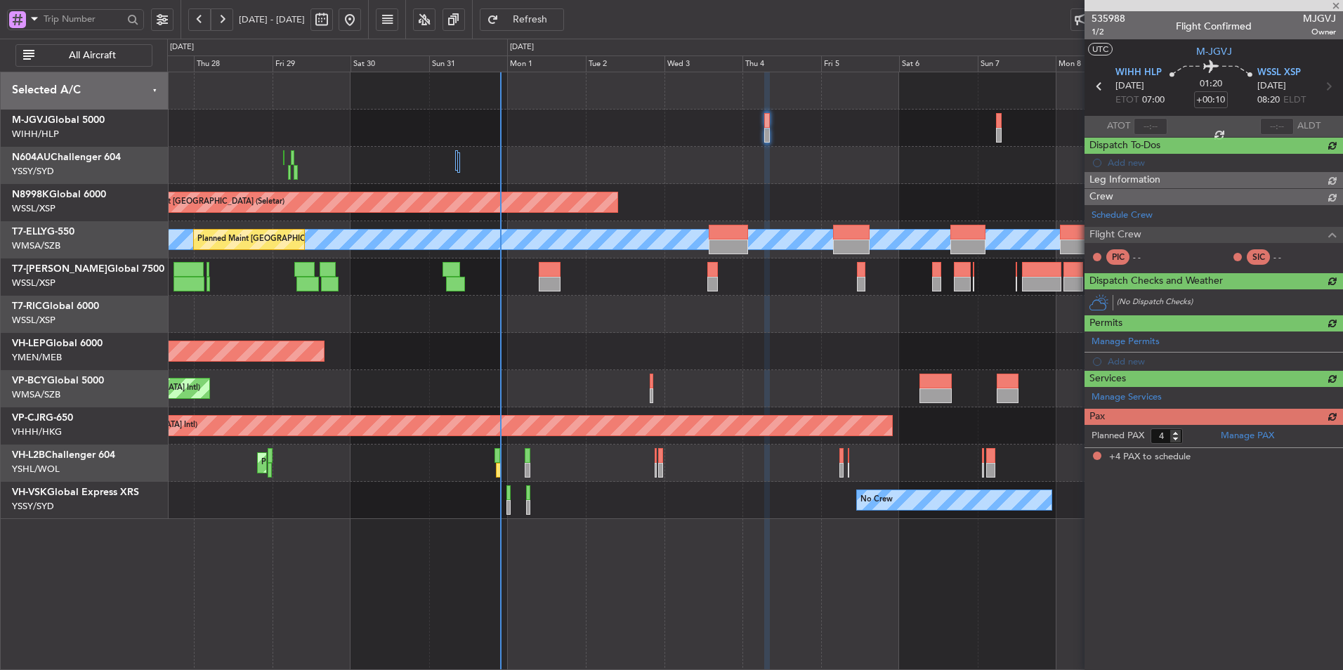
scroll to position [0, 0]
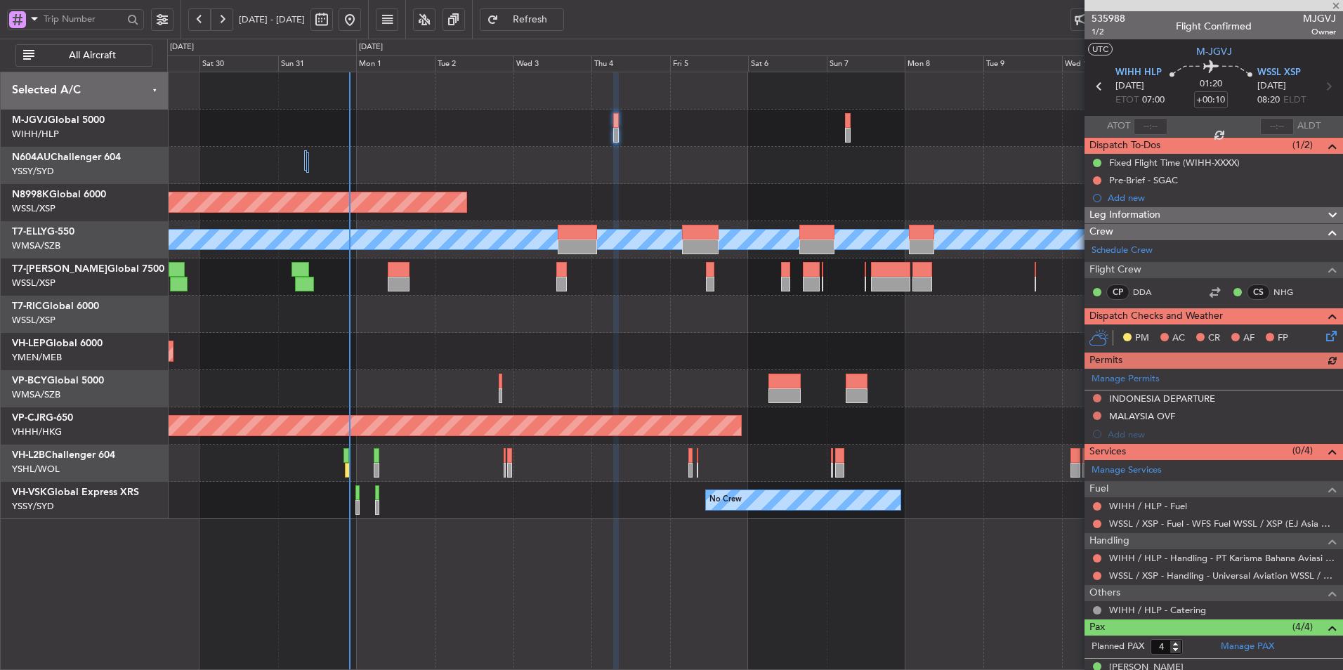
click at [609, 374] on div "Planned Maint [GEOGRAPHIC_DATA] (Halim Intl) Planned Maint [GEOGRAPHIC_DATA] (S…" at bounding box center [754, 295] width 1175 height 447
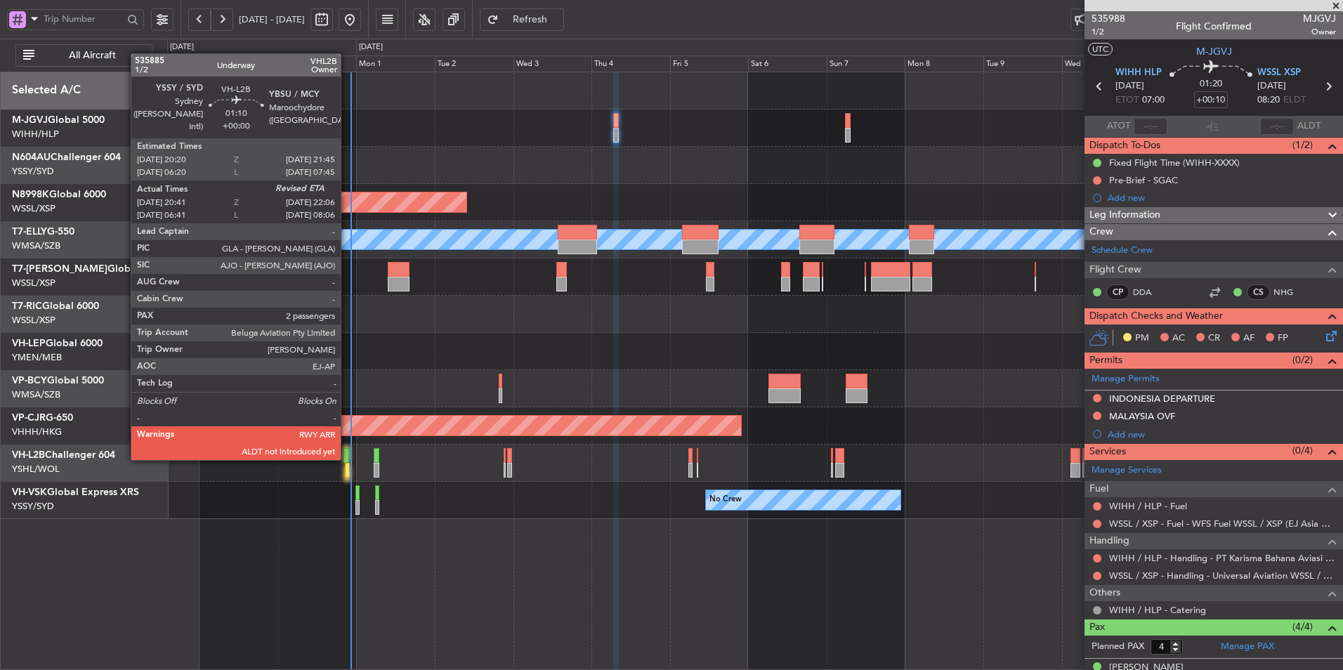
click at [347, 459] on div at bounding box center [346, 455] width 5 height 15
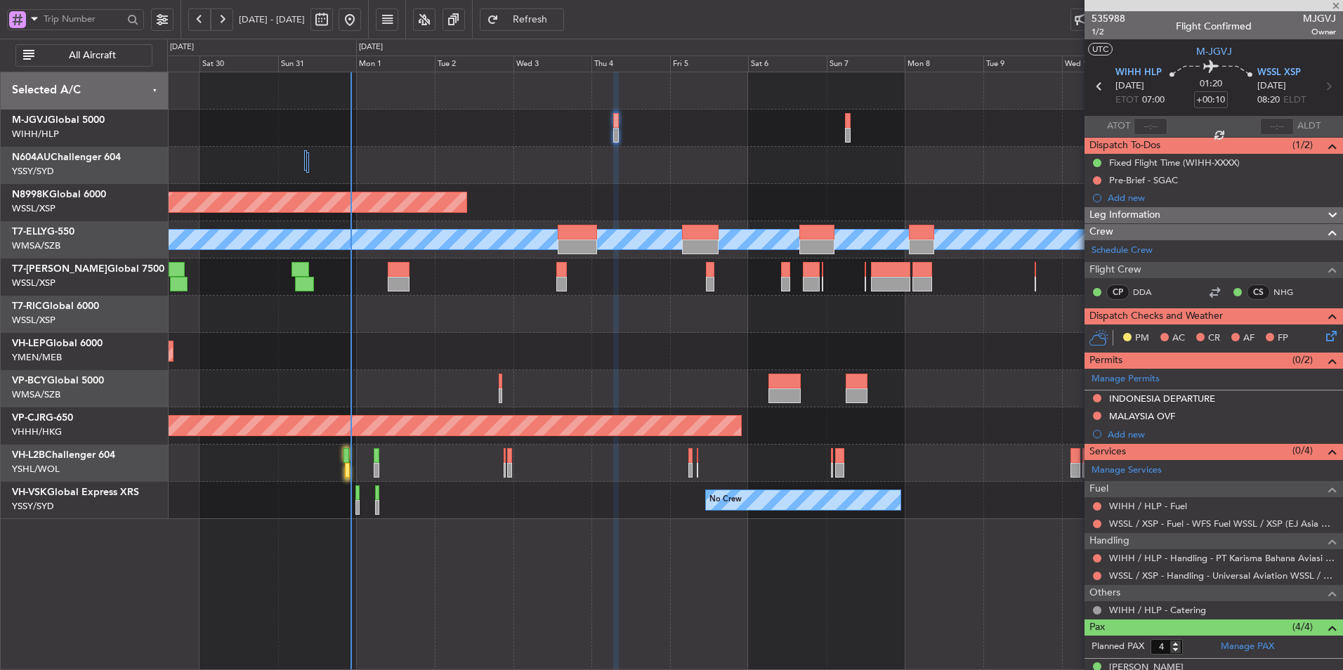
type input "20:51"
type input "2"
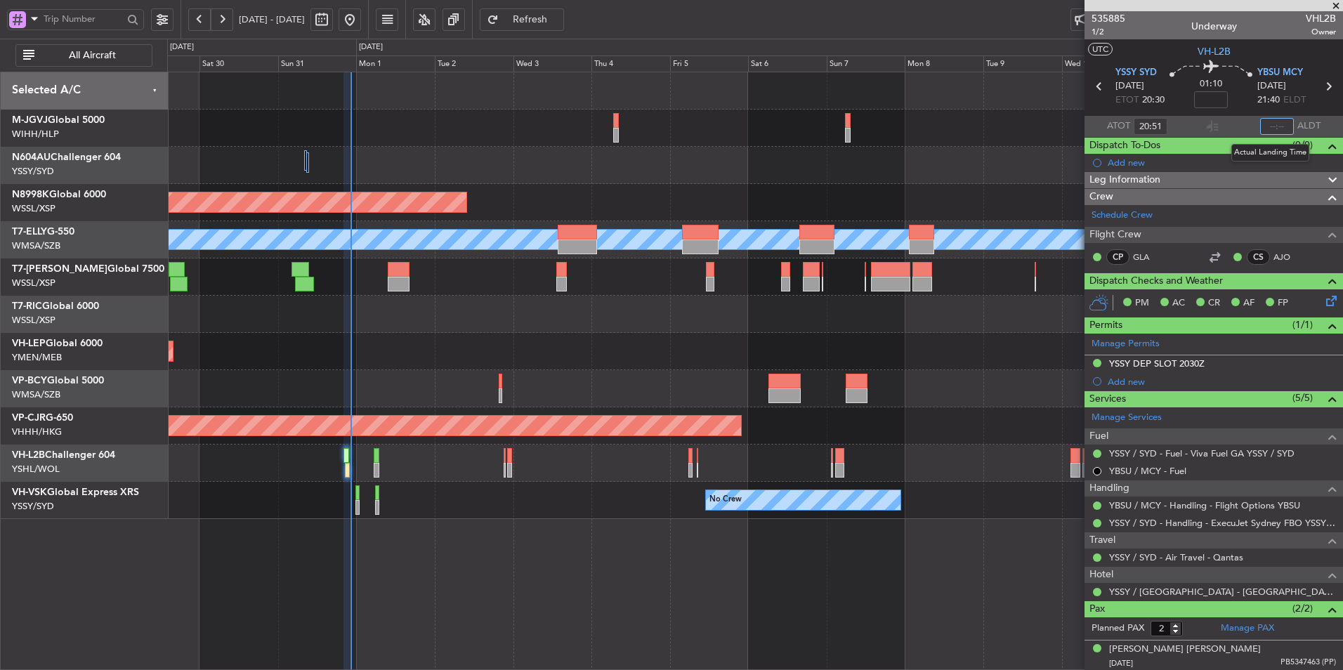
click at [1269, 126] on input "text" at bounding box center [1277, 126] width 34 height 17
type input "22:13"
